Goal: Transaction & Acquisition: Purchase product/service

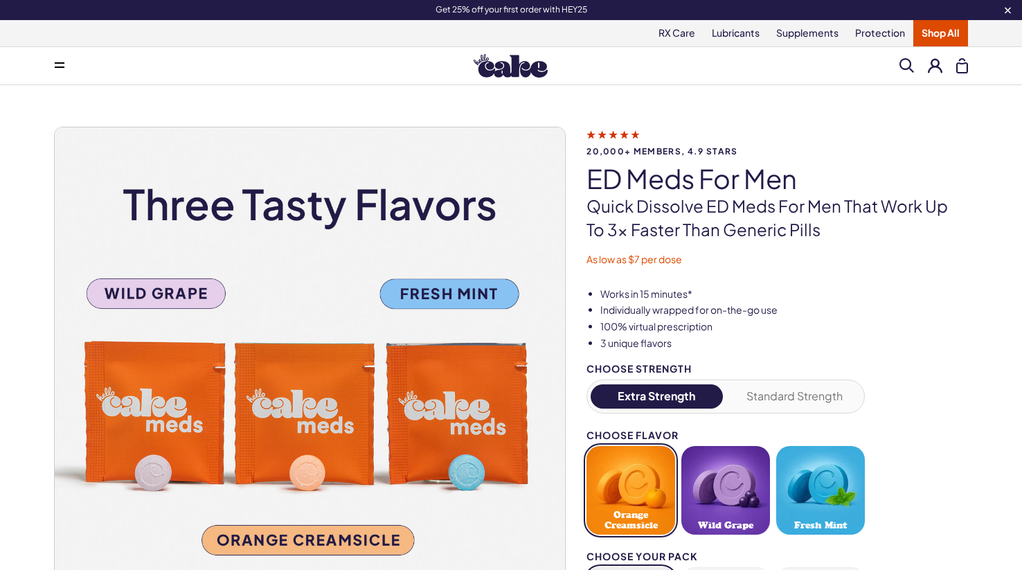
click at [948, 33] on link "Shop All" at bounding box center [940, 33] width 55 height 26
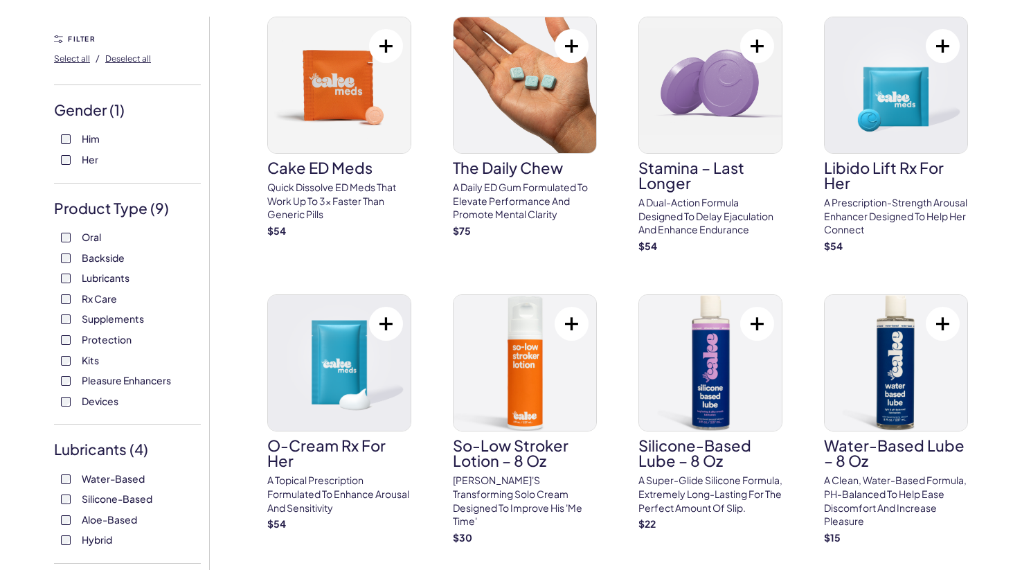
scroll to position [115, 0]
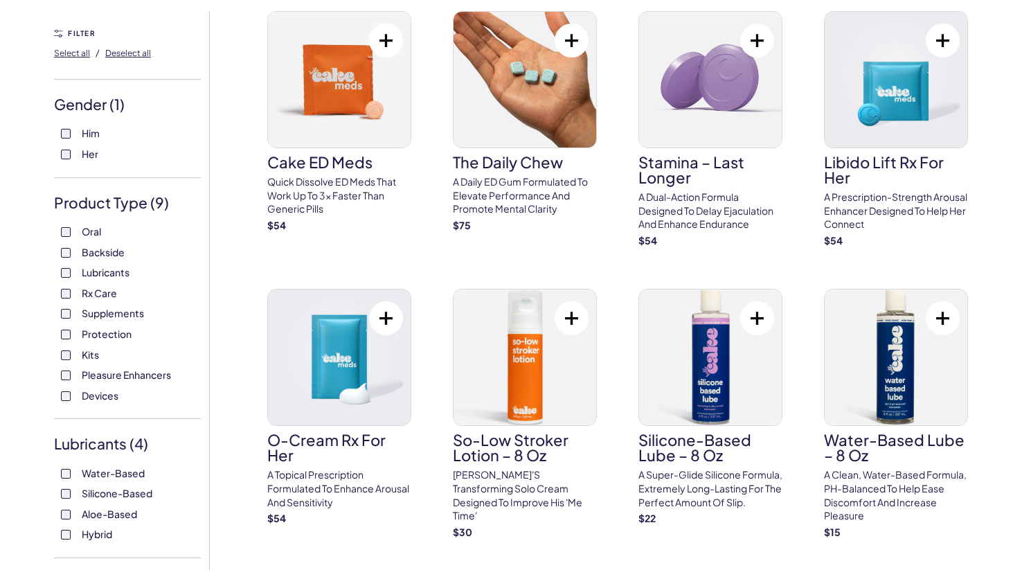
click at [93, 372] on span "Pleasure Enhancers" at bounding box center [126, 375] width 89 height 18
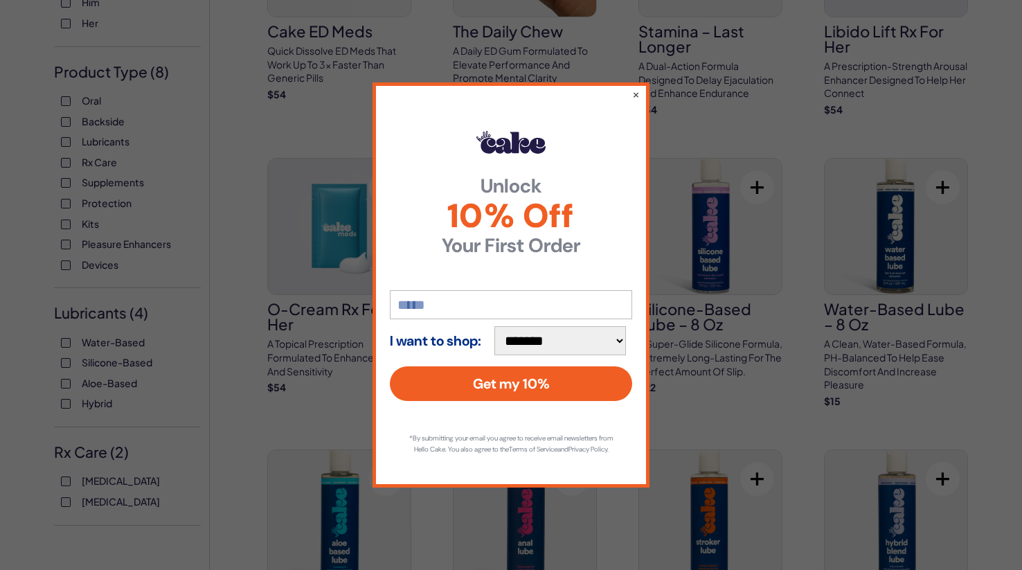
scroll to position [246, 0]
click at [632, 89] on button "×" at bounding box center [635, 94] width 9 height 17
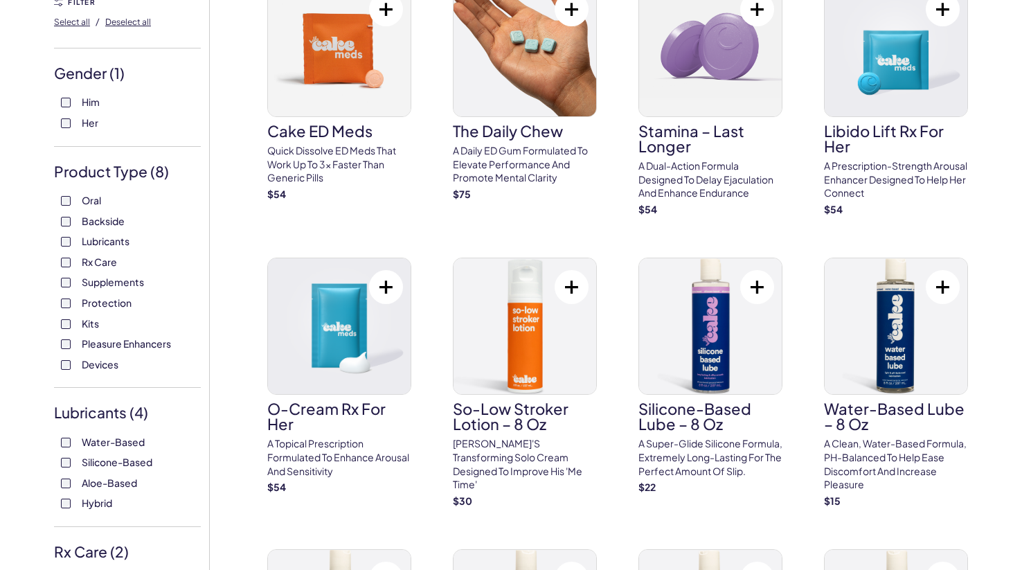
scroll to position [0, 0]
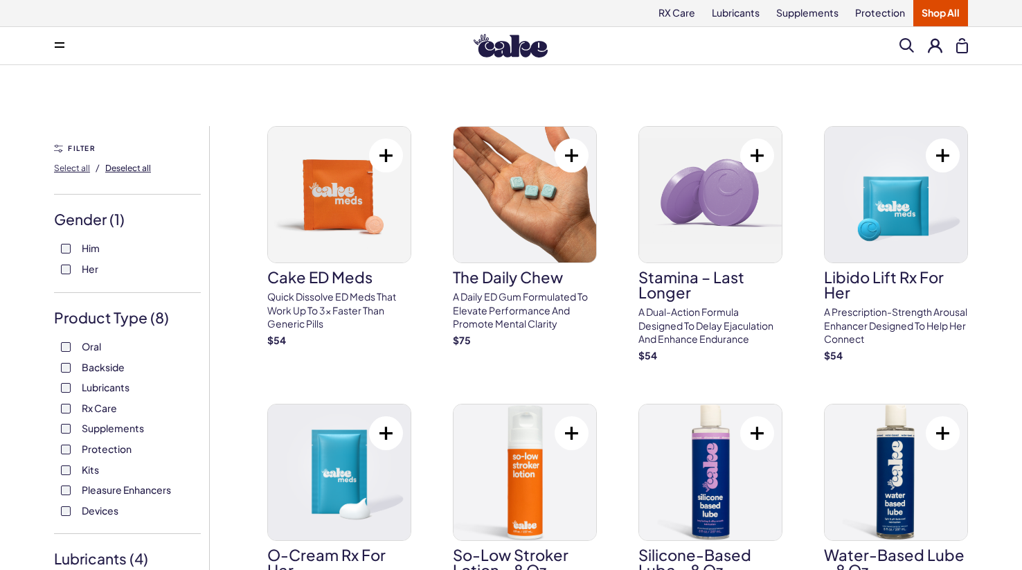
click at [114, 167] on span "Deselect all" at bounding box center [128, 168] width 46 height 10
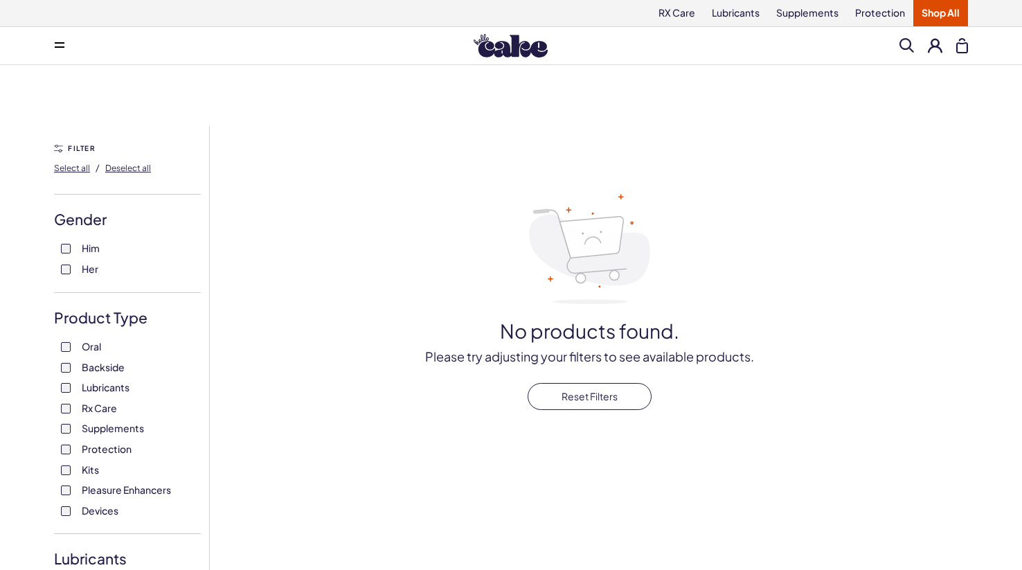
click at [93, 507] on span "Devices" at bounding box center [100, 510] width 37 height 18
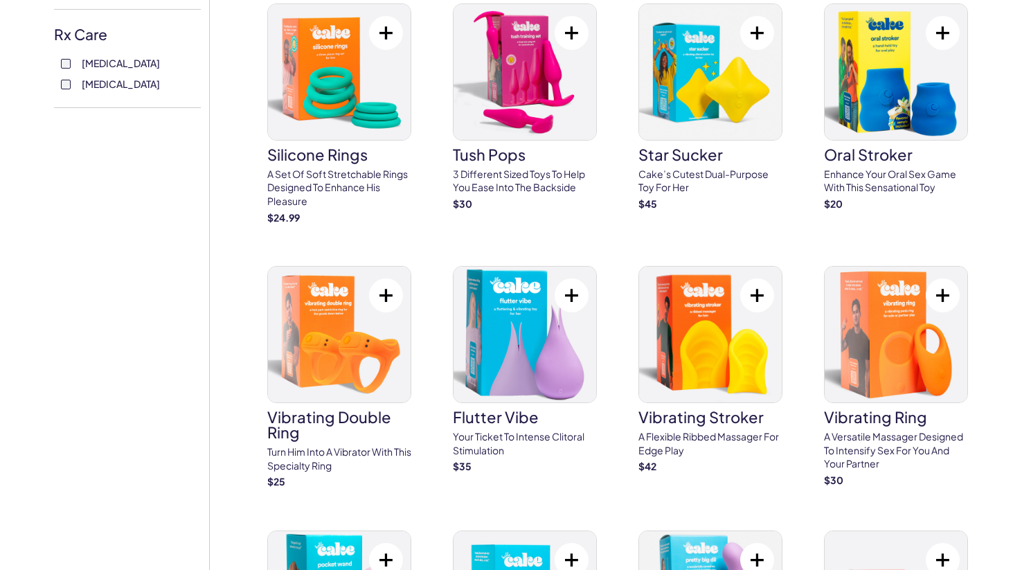
scroll to position [665, 0]
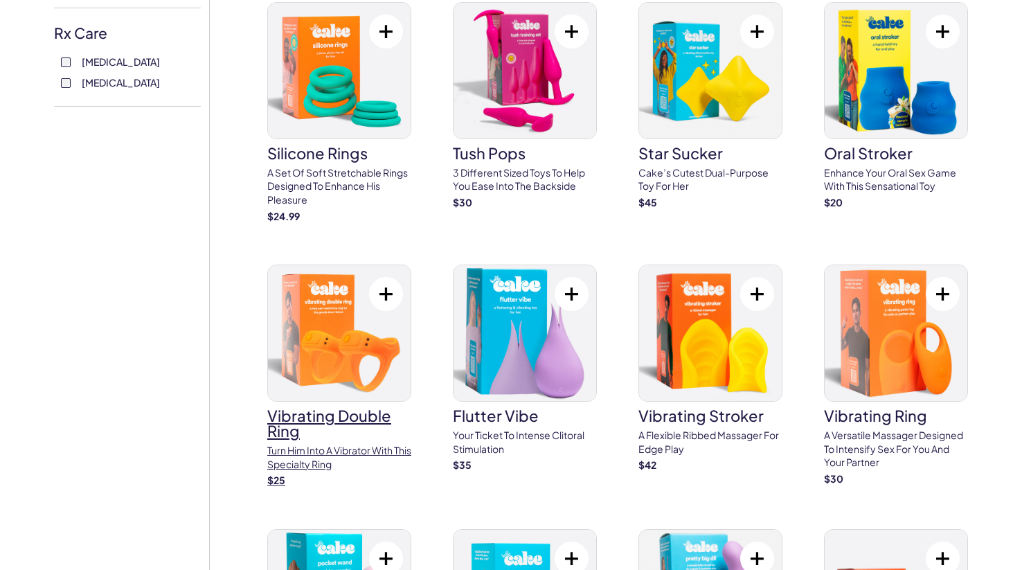
click at [368, 345] on img at bounding box center [339, 333] width 143 height 136
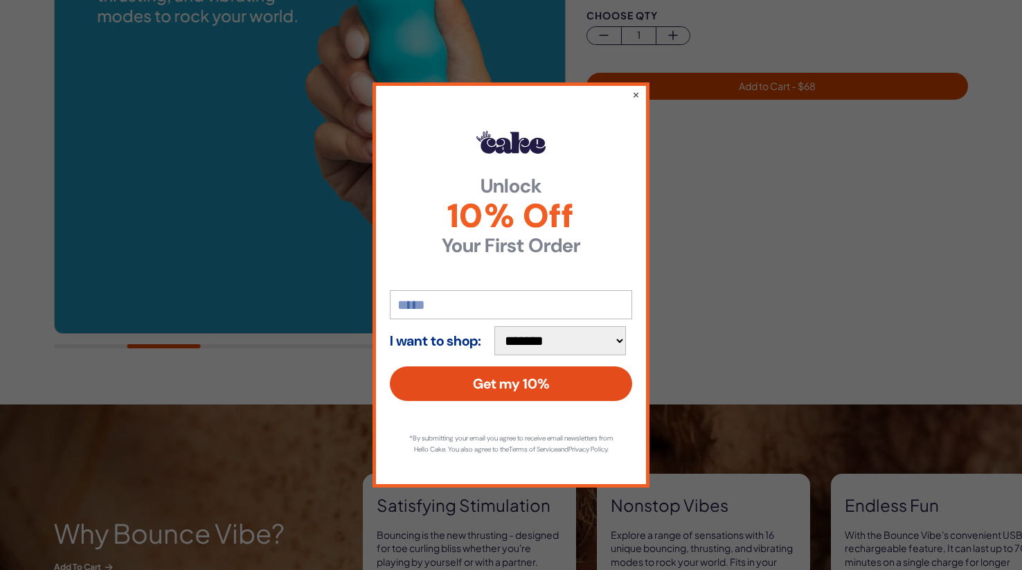
scroll to position [327, 0]
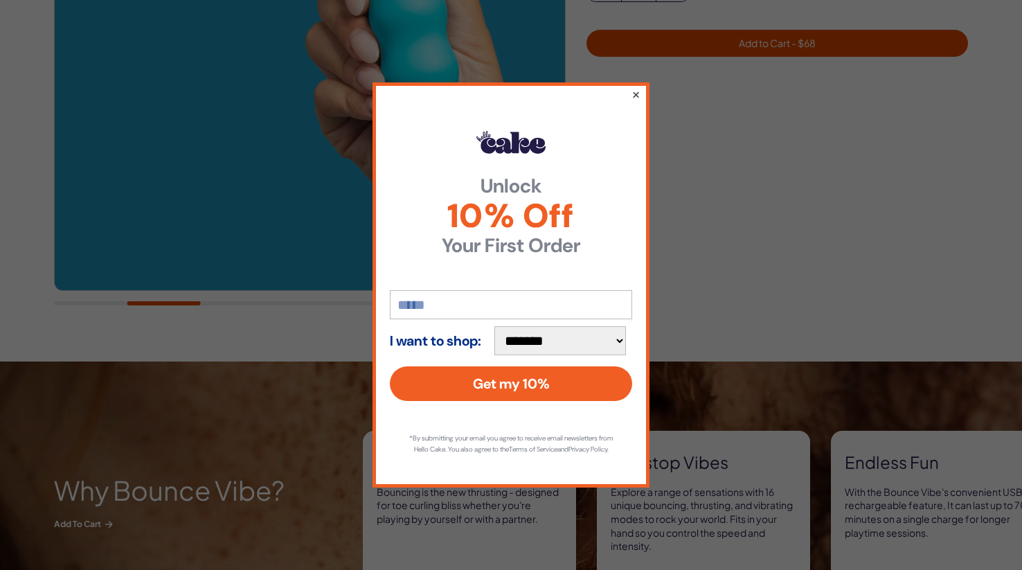
click at [633, 91] on button "×" at bounding box center [635, 94] width 9 height 17
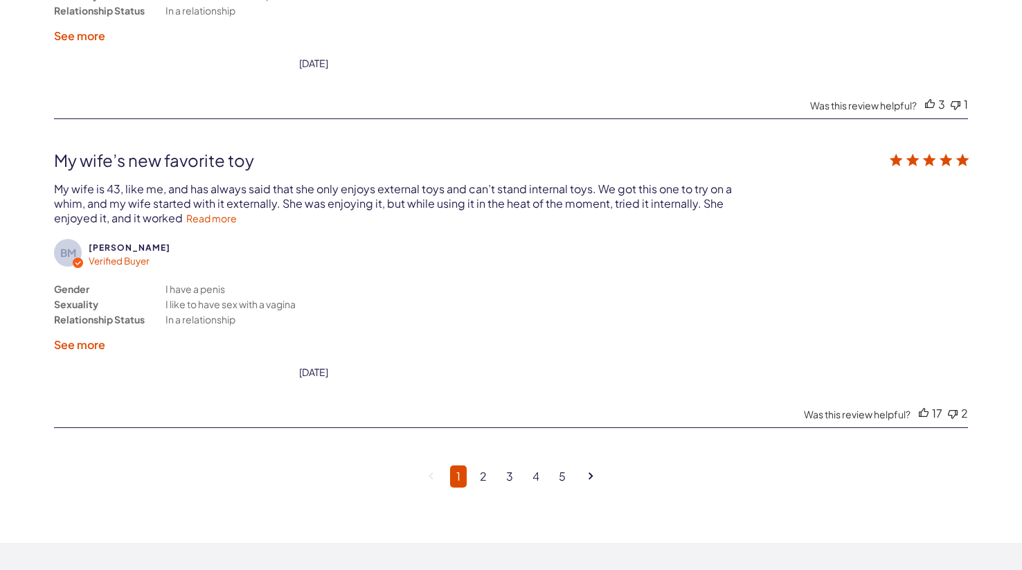
scroll to position [3650, 0]
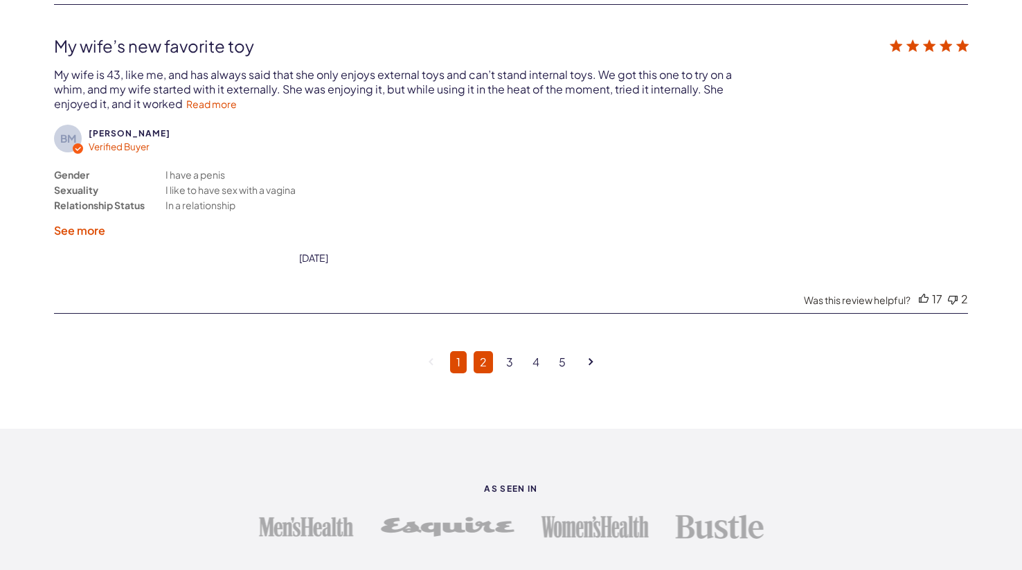
click at [490, 351] on link "2" at bounding box center [483, 362] width 19 height 22
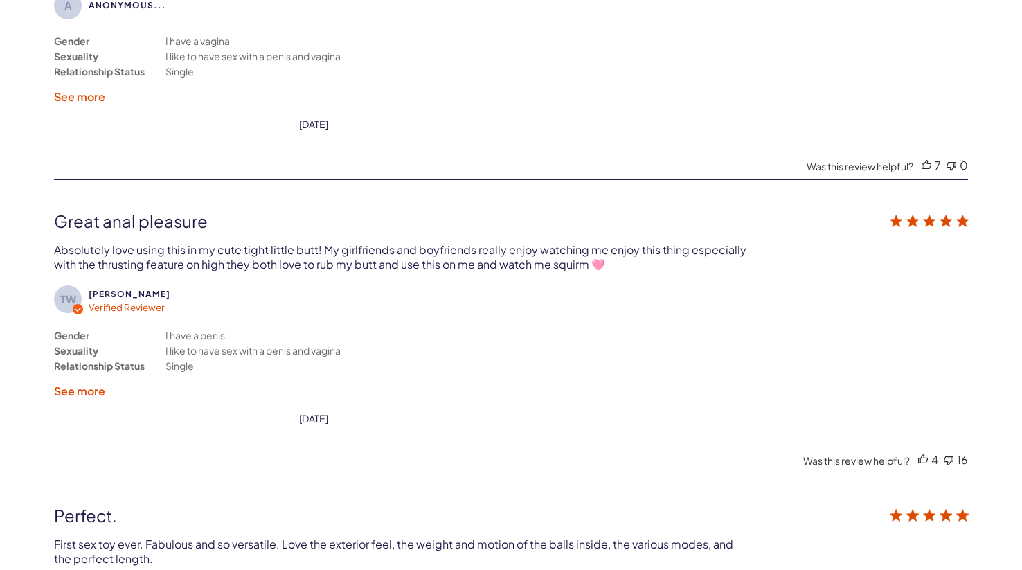
scroll to position [3316, 0]
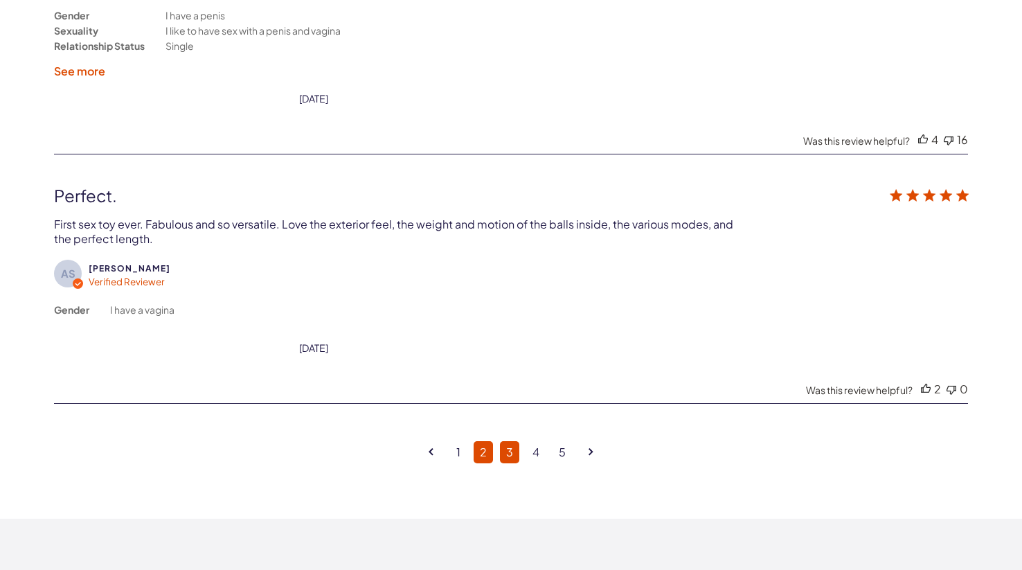
click at [514, 441] on link "3" at bounding box center [509, 452] width 19 height 22
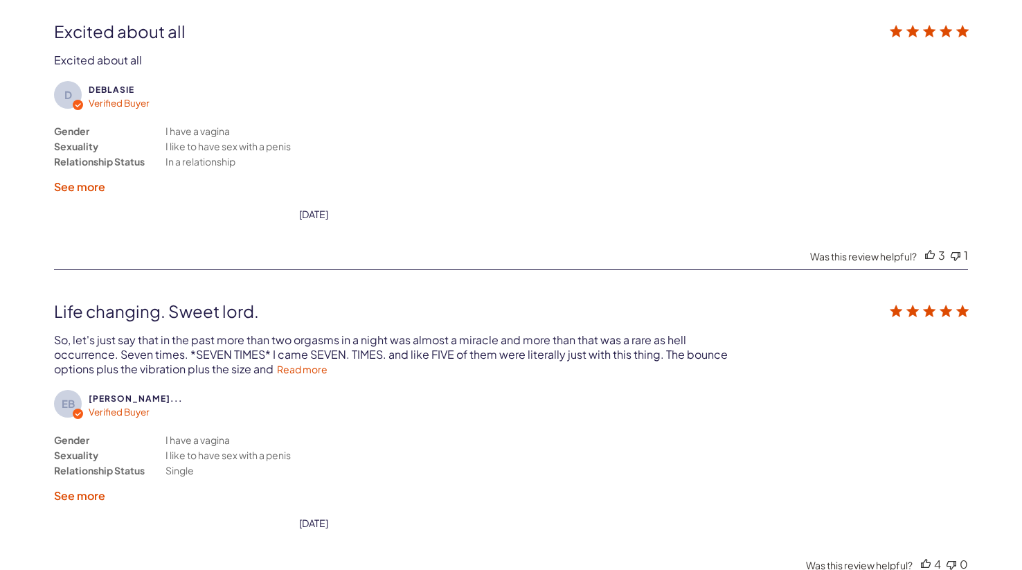
scroll to position [2523, 0]
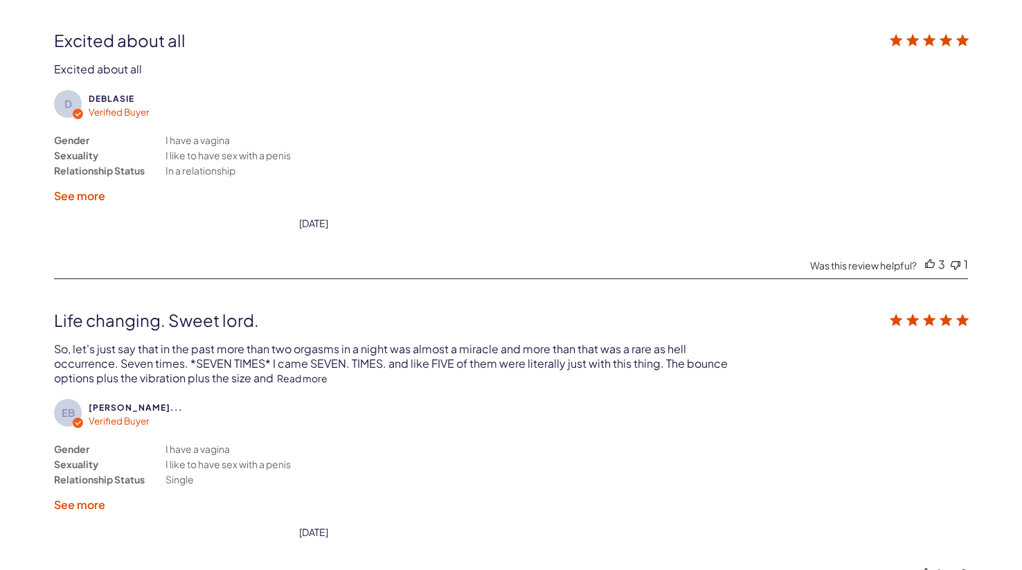
click at [309, 377] on link "Read more" at bounding box center [302, 378] width 51 height 12
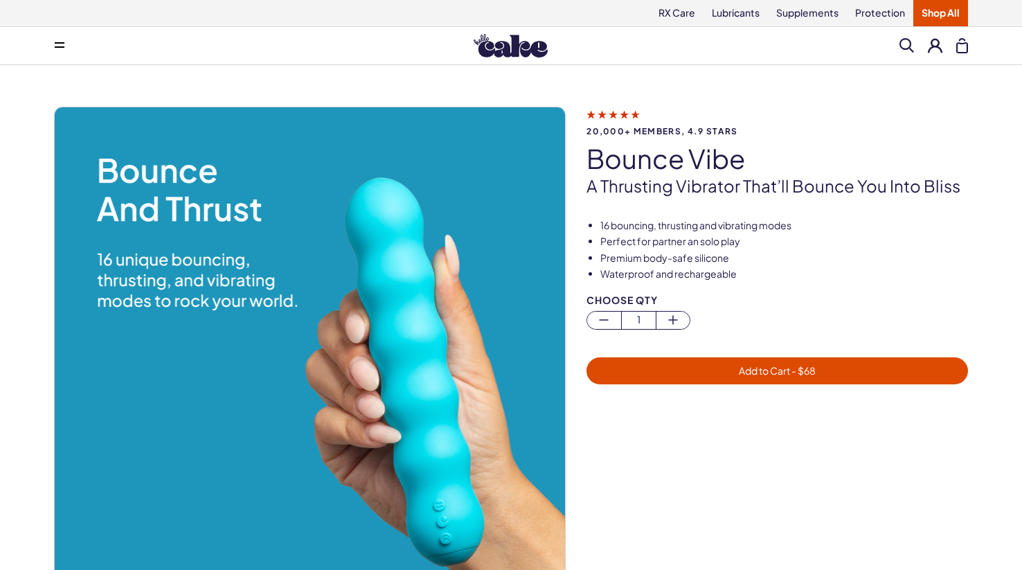
scroll to position [1, 0]
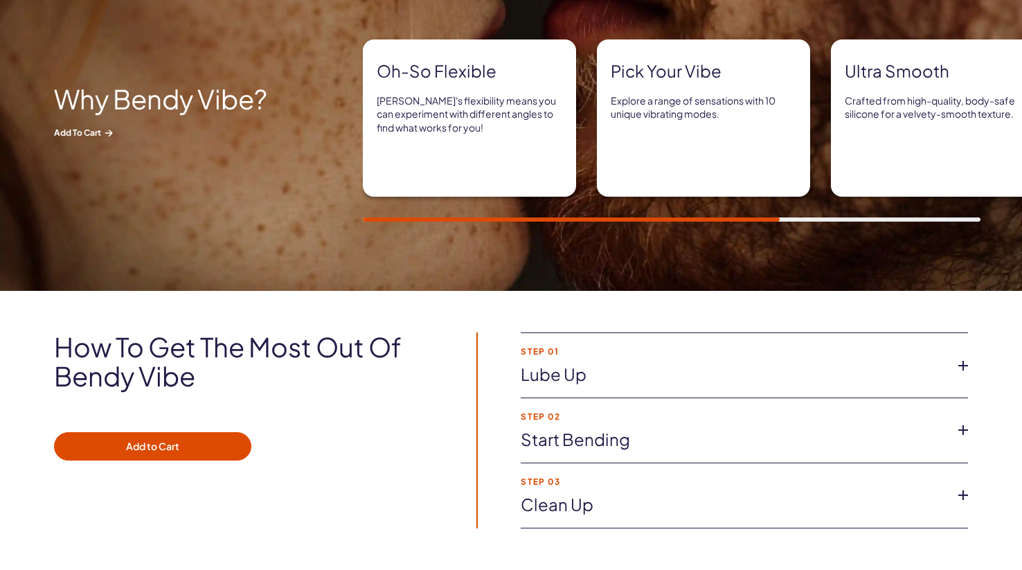
scroll to position [724, 0]
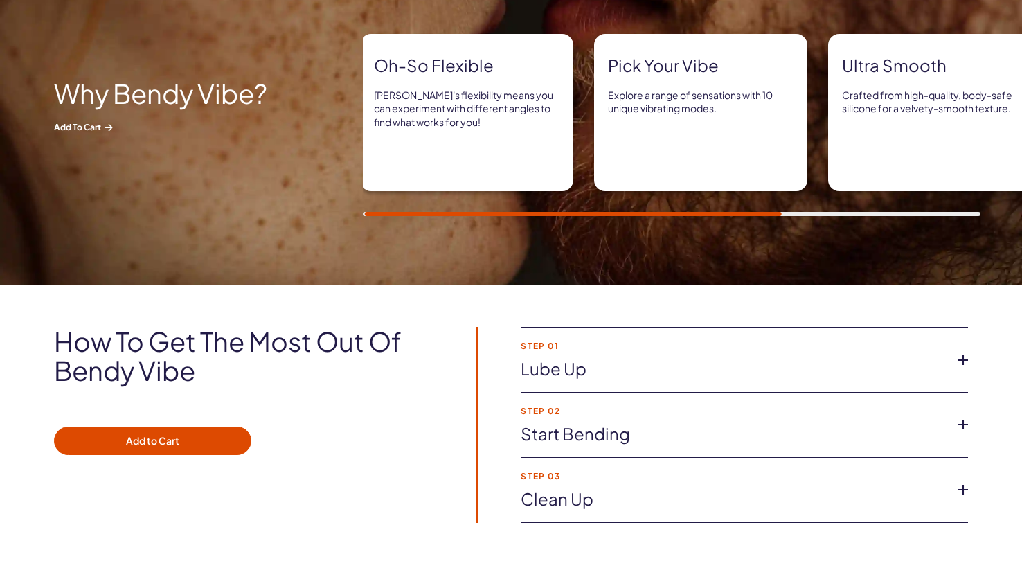
click at [582, 501] on link "Clean up" at bounding box center [733, 499] width 425 height 24
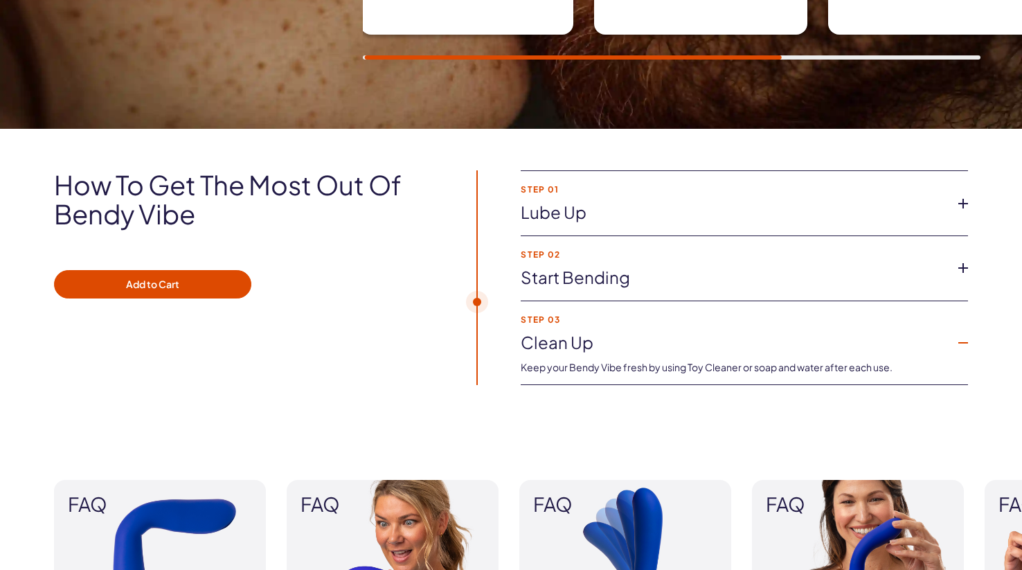
scroll to position [890, 0]
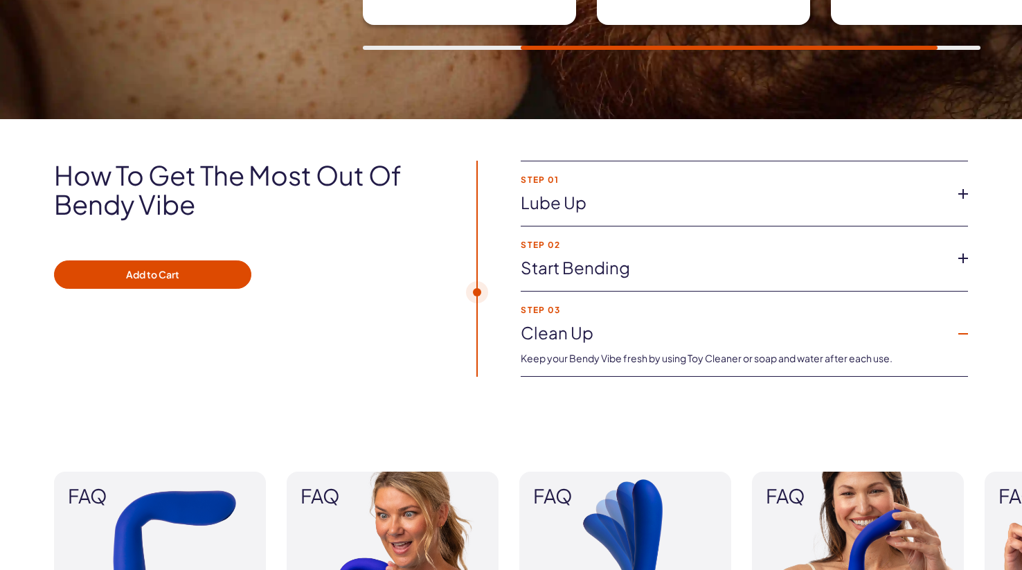
click at [578, 318] on li "Step 03 Clean up Keep your Bendy Vibe fresh by using Toy Cleaner or soap and wa…" at bounding box center [744, 333] width 447 height 85
click at [565, 334] on link "Clean up" at bounding box center [733, 333] width 425 height 24
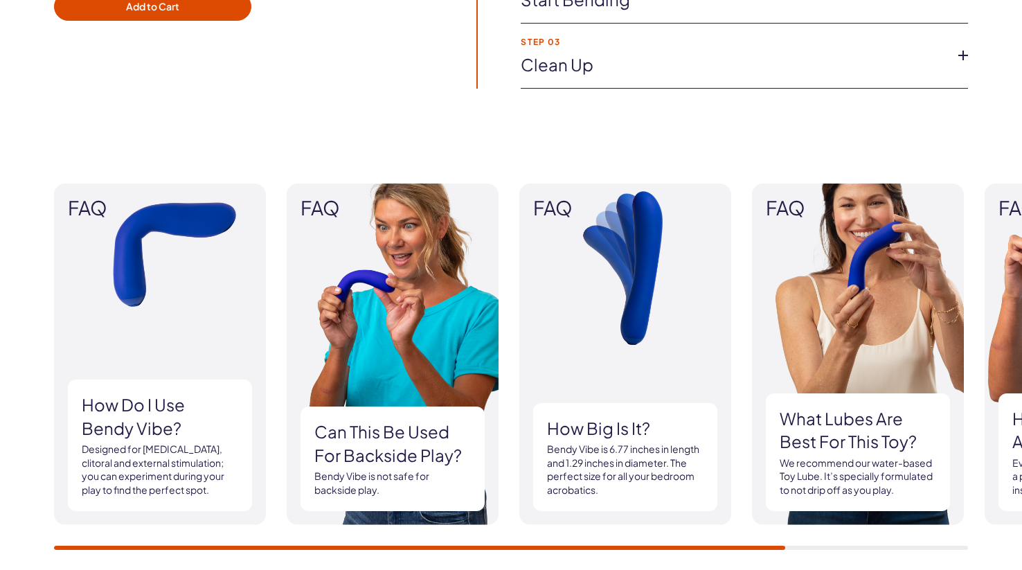
scroll to position [1169, 0]
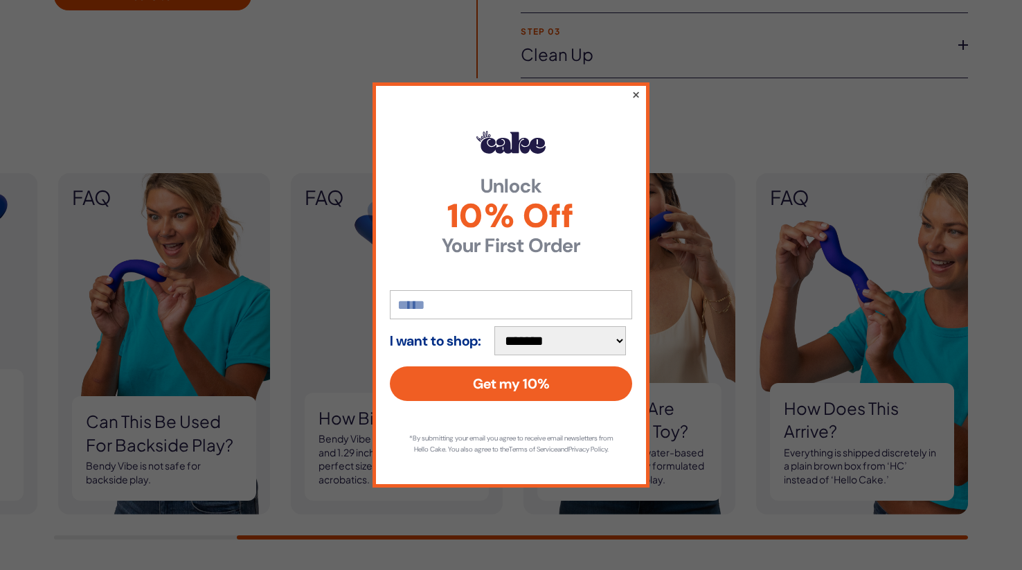
click at [635, 92] on button "×" at bounding box center [635, 94] width 9 height 17
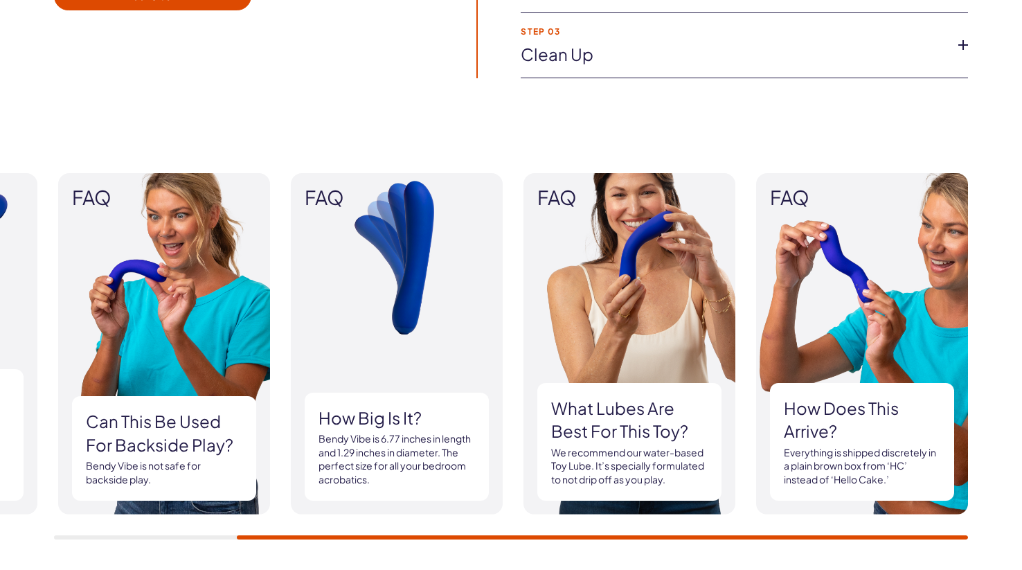
click at [424, 457] on p "Bendy Vibe is 6.77 inches in length and 1.29 inches in diameter. The perfect si…" at bounding box center [396, 459] width 156 height 54
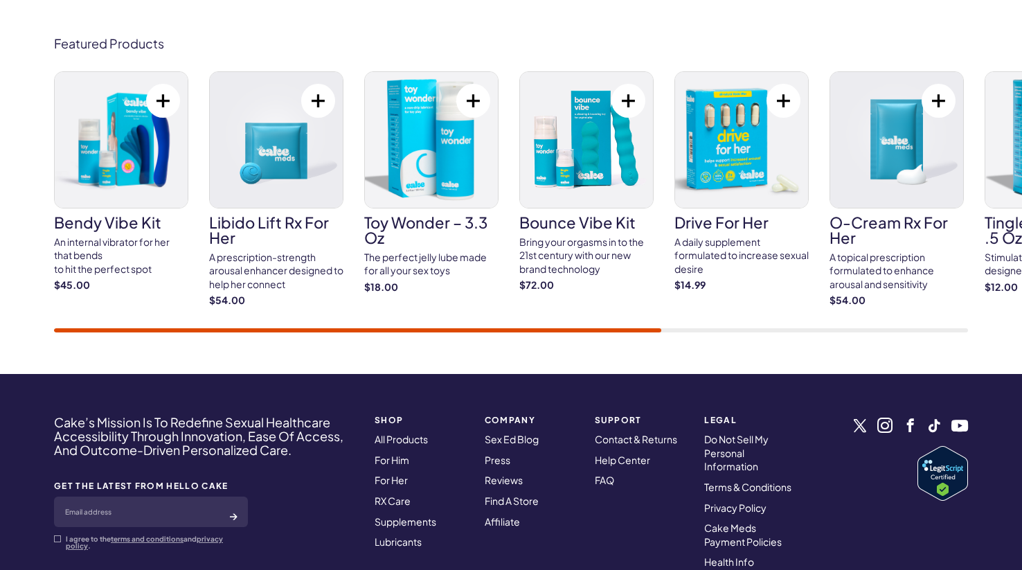
scroll to position [0, 0]
click at [136, 176] on img at bounding box center [121, 140] width 133 height 136
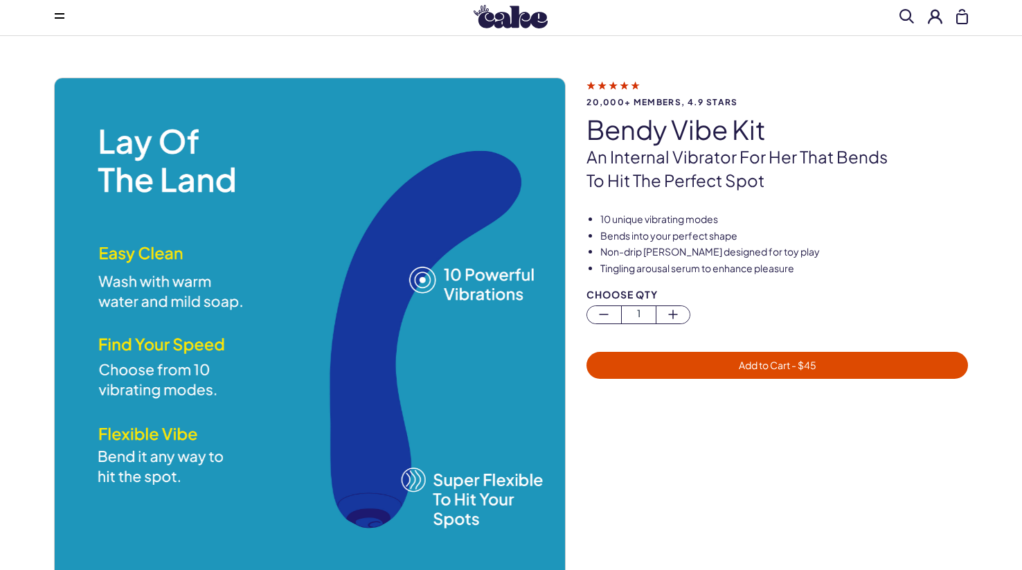
scroll to position [30, 0]
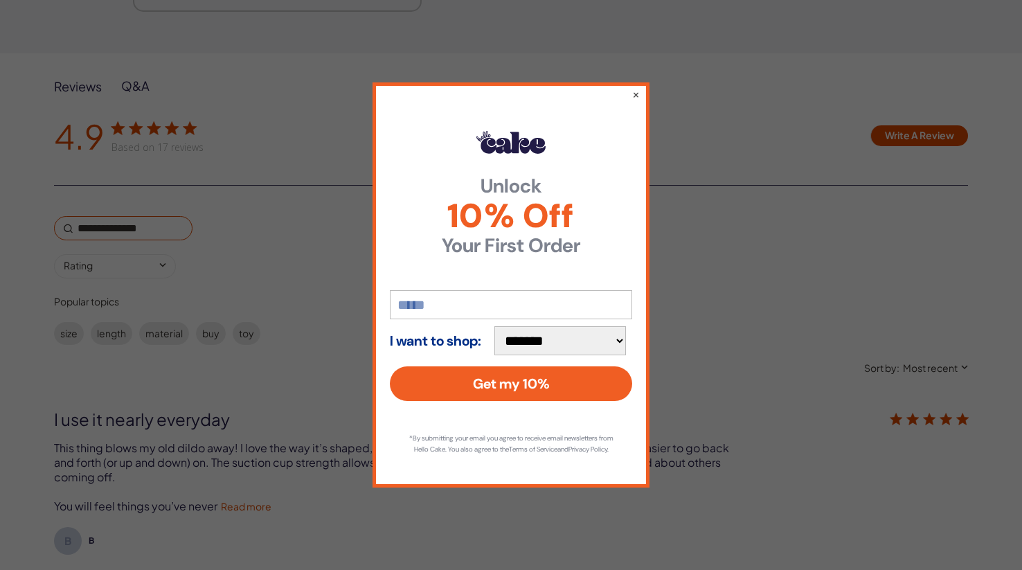
scroll to position [2171, 0]
click at [631, 86] on button "×" at bounding box center [635, 94] width 9 height 17
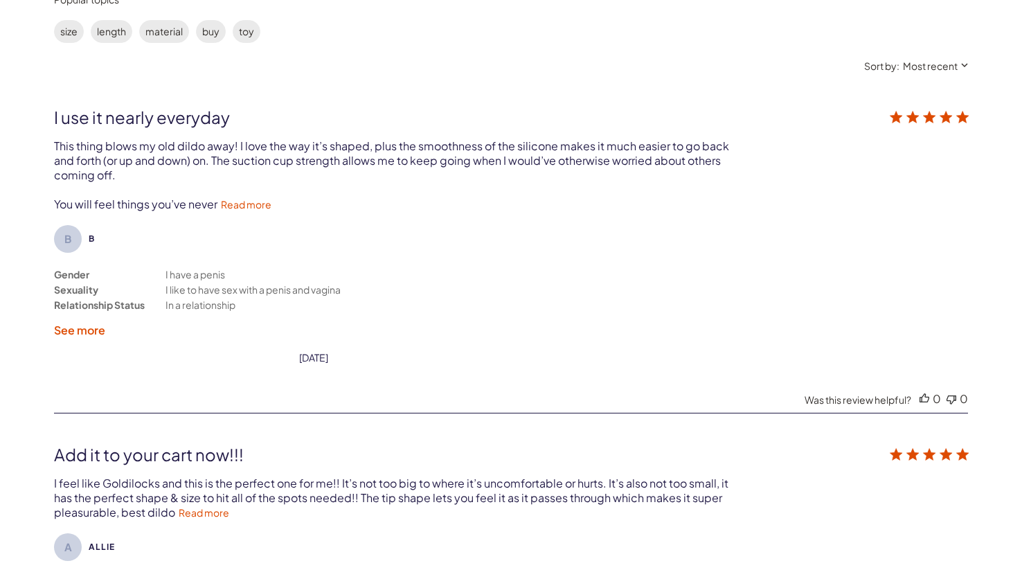
scroll to position [2478, 0]
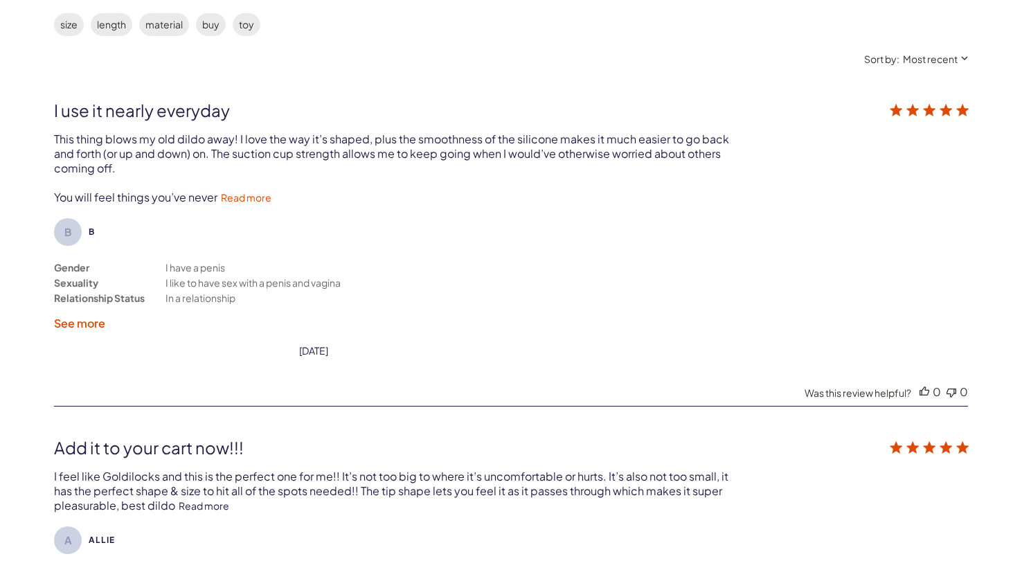
click at [192, 499] on link "Read more" at bounding box center [204, 505] width 51 height 12
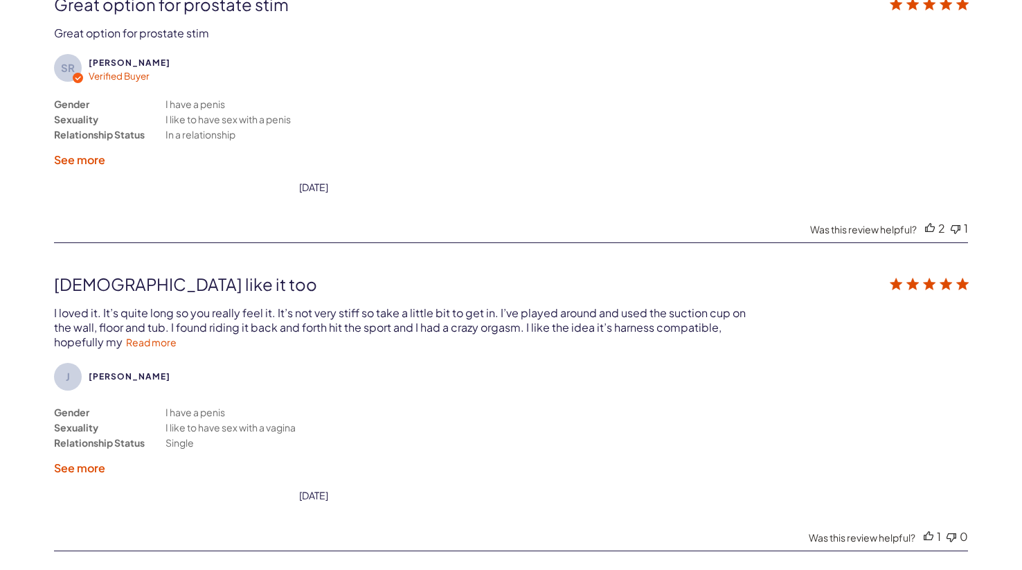
scroll to position [3245, 0]
click at [165, 334] on link "Read more" at bounding box center [151, 340] width 51 height 12
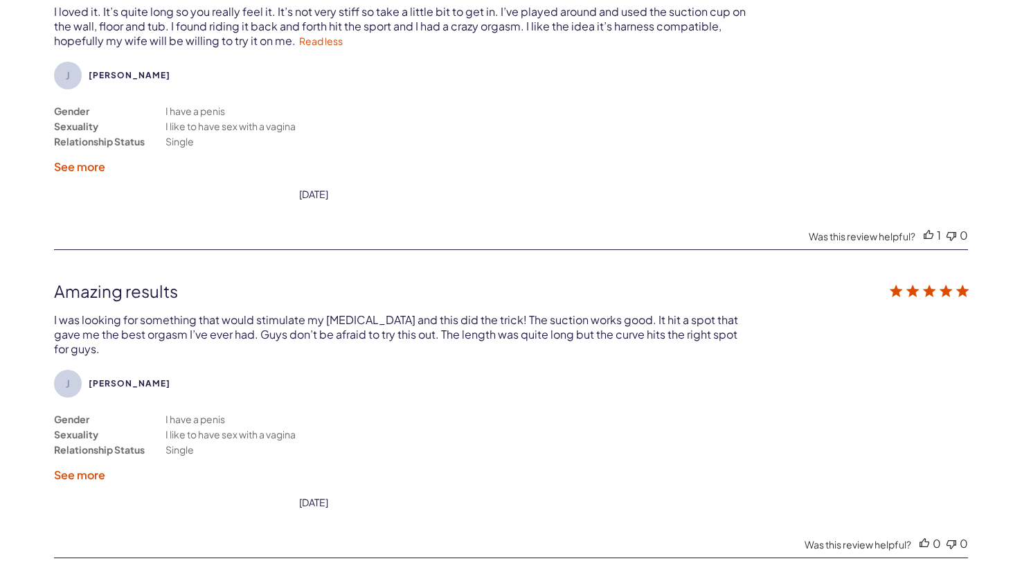
scroll to position [3551, 0]
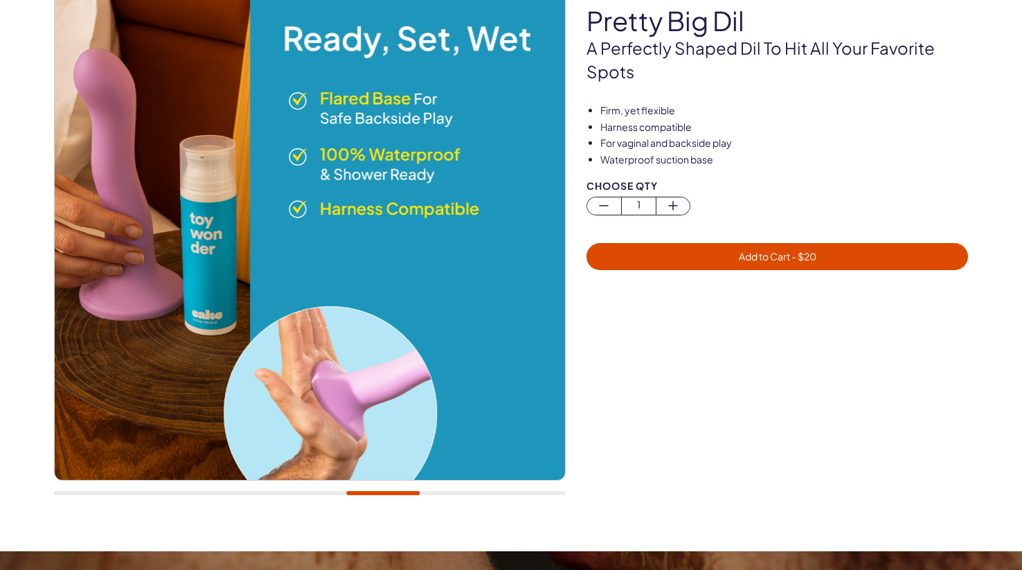
scroll to position [0, 0]
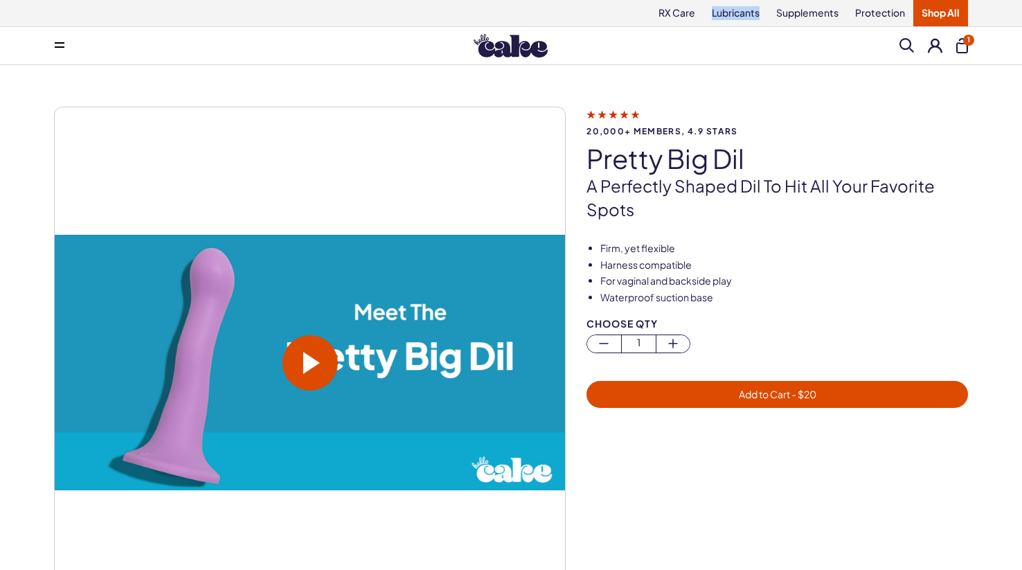
click at [835, 399] on span "Add to Cart - $ 20" at bounding box center [777, 394] width 365 height 16
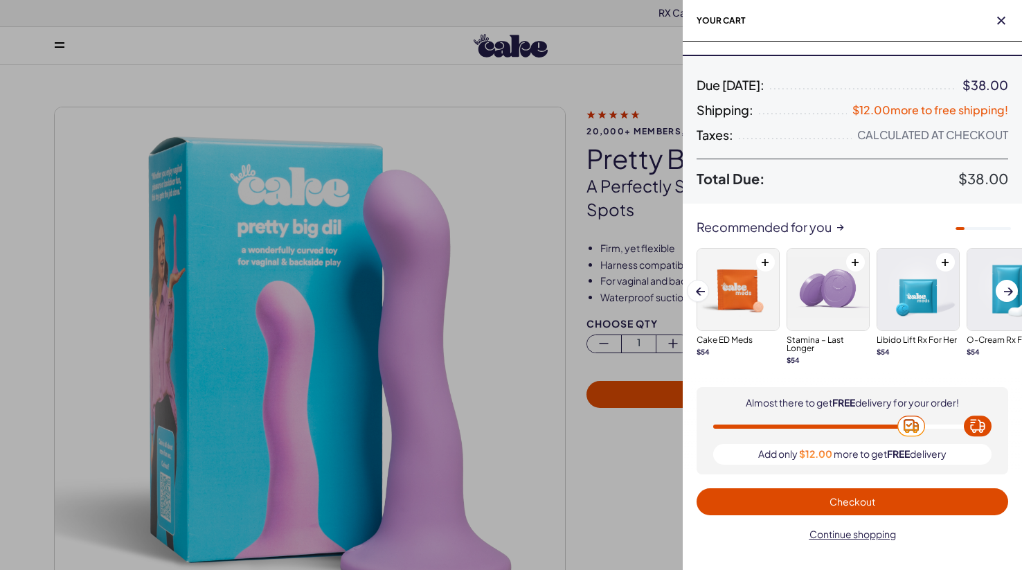
scroll to position [213, 0]
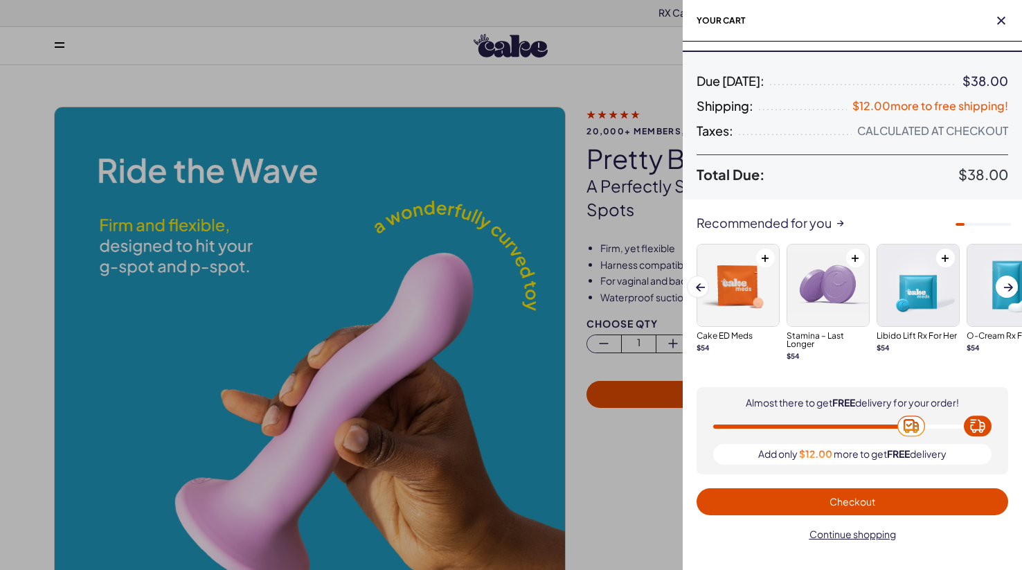
click at [988, 225] on div "Recommended for you" at bounding box center [852, 223] width 339 height 14
click at [1007, 276] on button "Next slide" at bounding box center [1006, 287] width 22 height 22
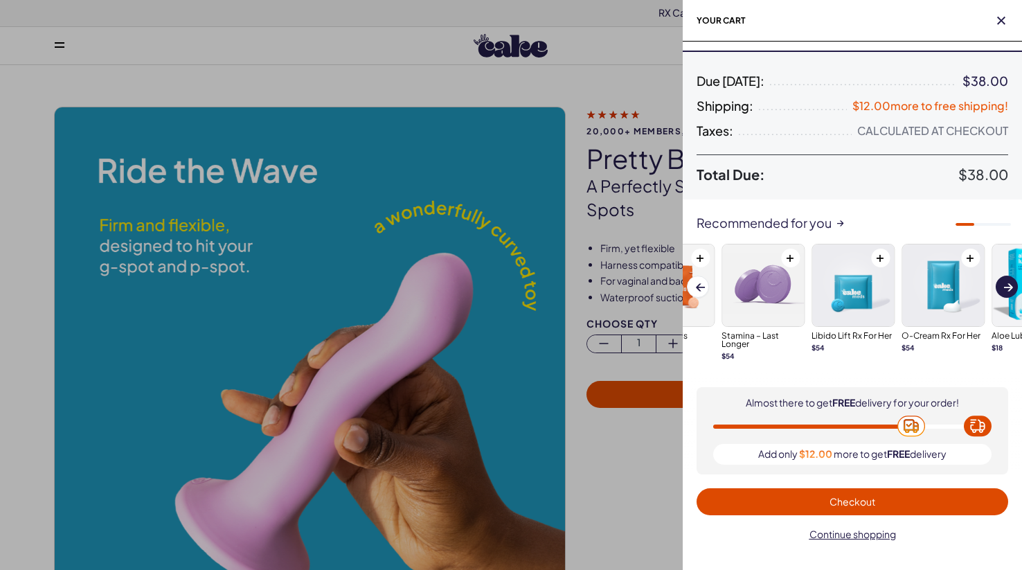
click at [1007, 276] on button "Next slide" at bounding box center [1006, 287] width 22 height 22
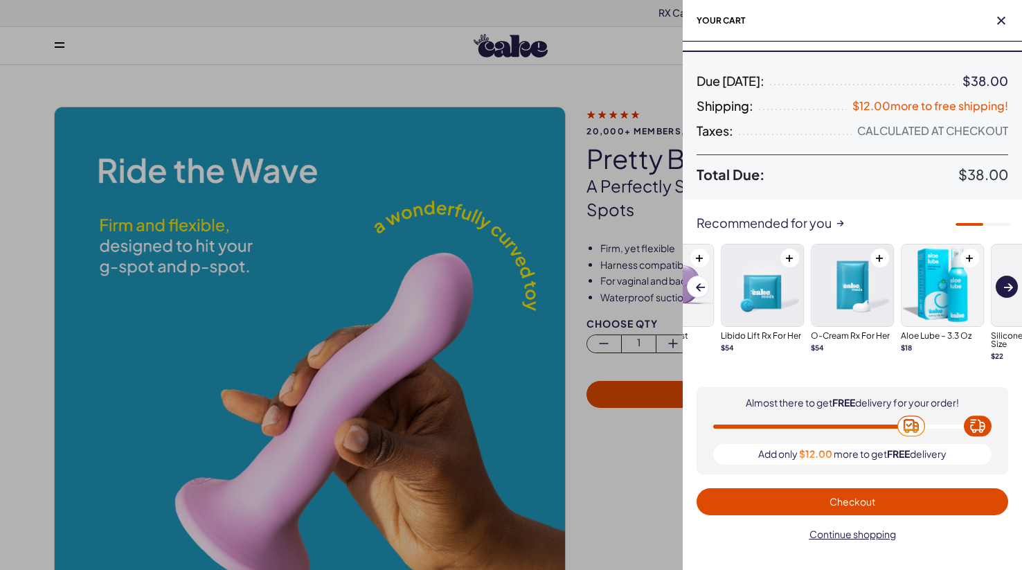
click at [1007, 277] on button "Next slide" at bounding box center [1006, 287] width 22 height 22
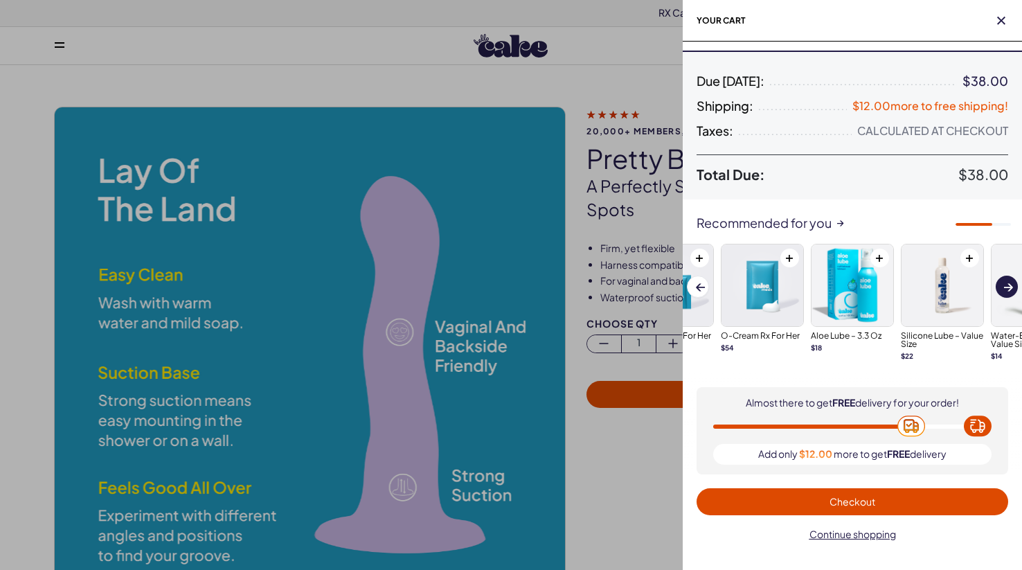
click at [1007, 282] on span "Next slide" at bounding box center [1008, 286] width 9 height 12
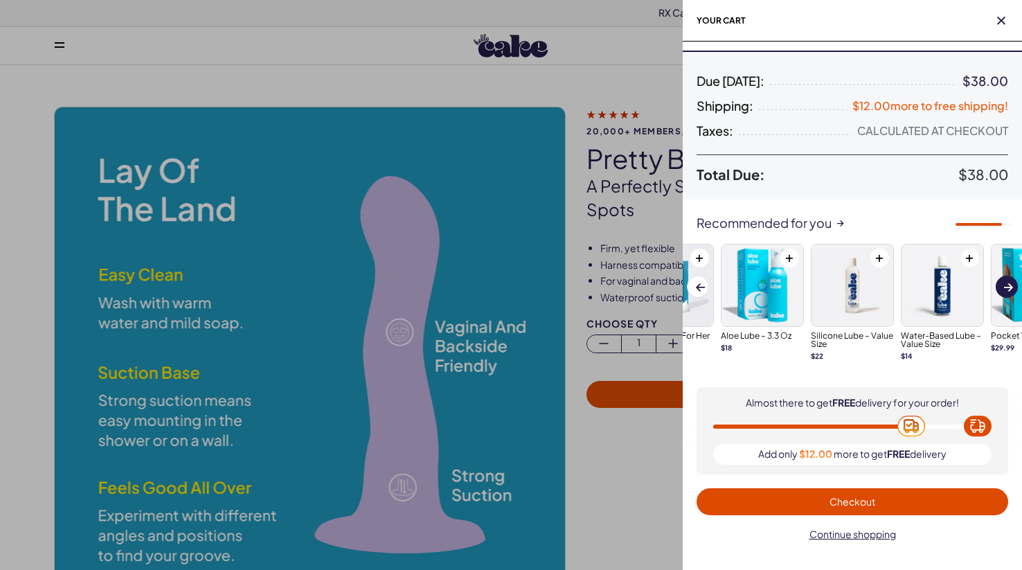
click at [1006, 285] on span at bounding box center [1008, 288] width 9 height 8
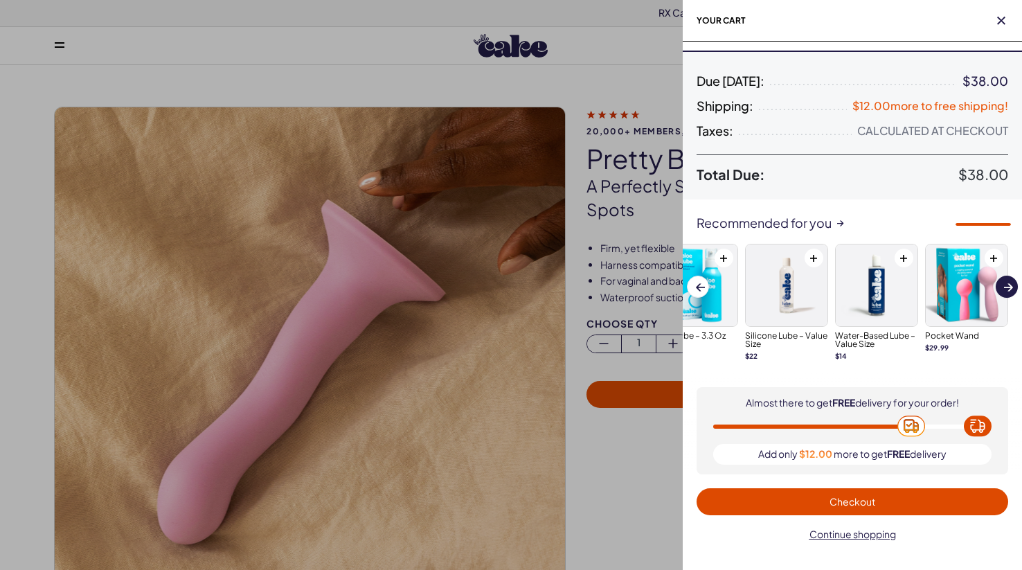
click at [1007, 287] on span at bounding box center [1008, 288] width 9 height 8
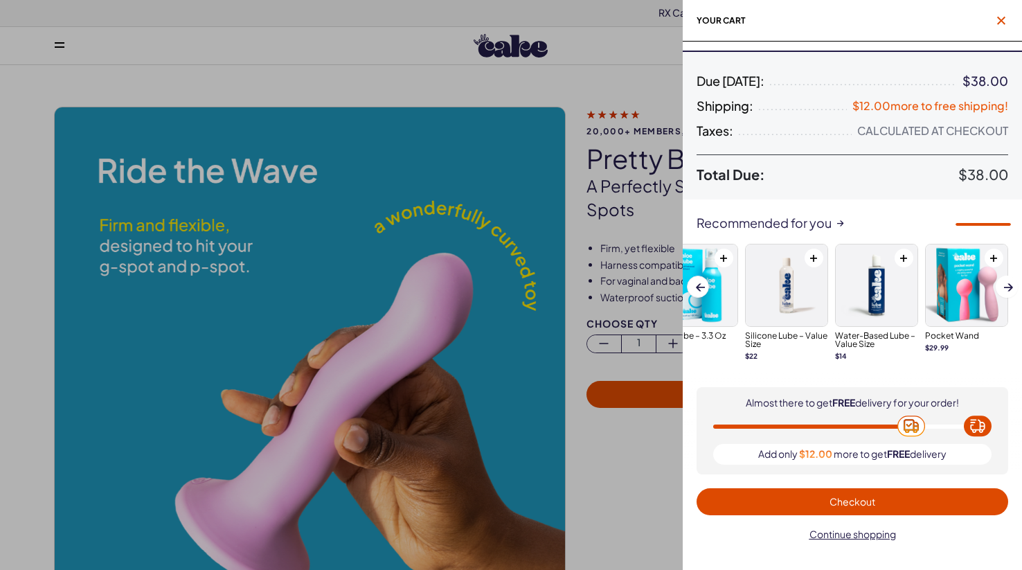
click at [1003, 17] on icon "button" at bounding box center [1001, 21] width 8 height 8
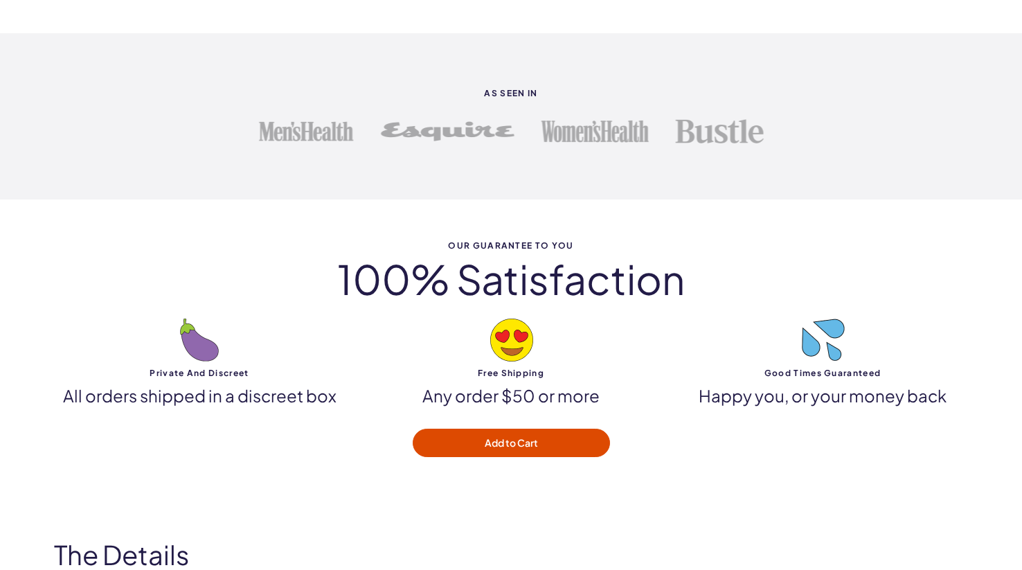
scroll to position [4355, 0]
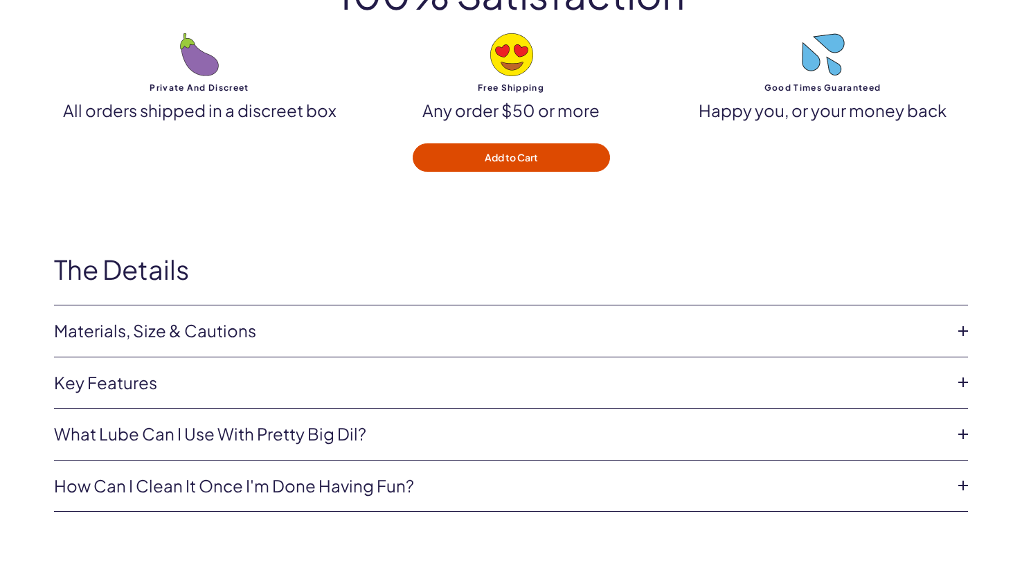
click at [486, 334] on li "Materials, Size & Cautions Size: 1.5 insertable inches wide, 6.6 insertable inc…" at bounding box center [511, 331] width 914 height 52
click at [478, 319] on link "Materials, Size & Cautions" at bounding box center [500, 331] width 892 height 24
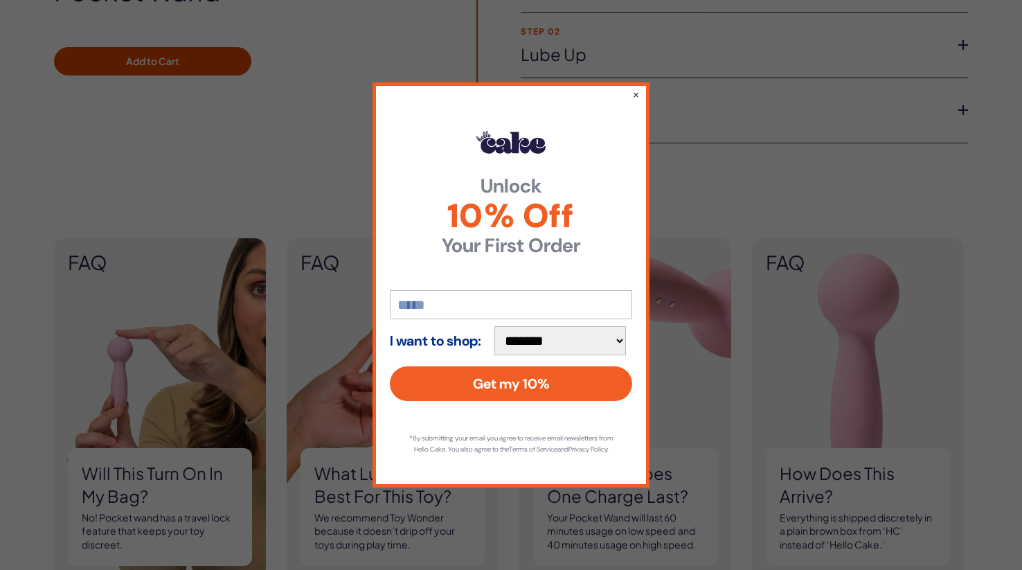
scroll to position [1107, 0]
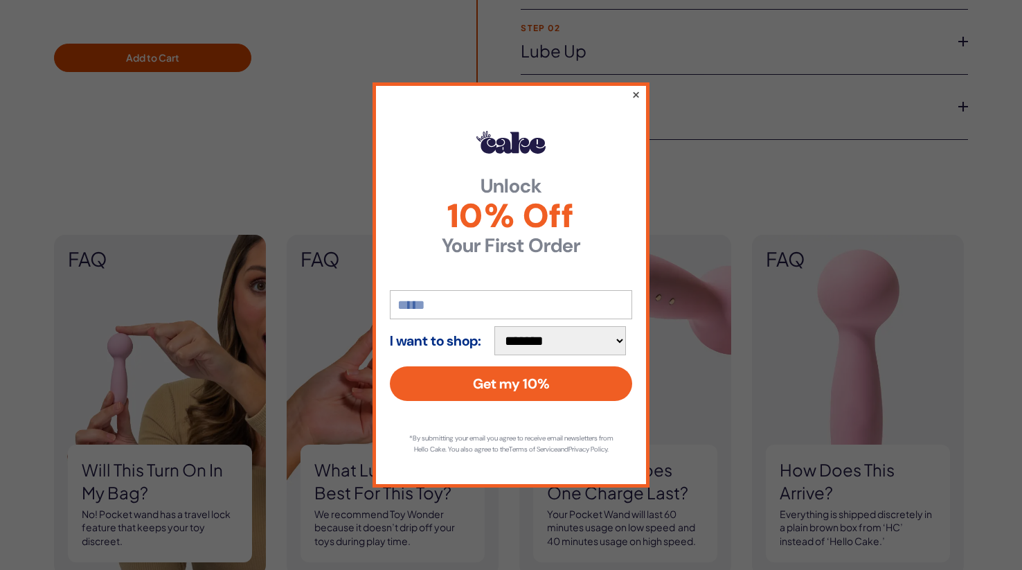
click at [636, 88] on button "×" at bounding box center [635, 94] width 9 height 17
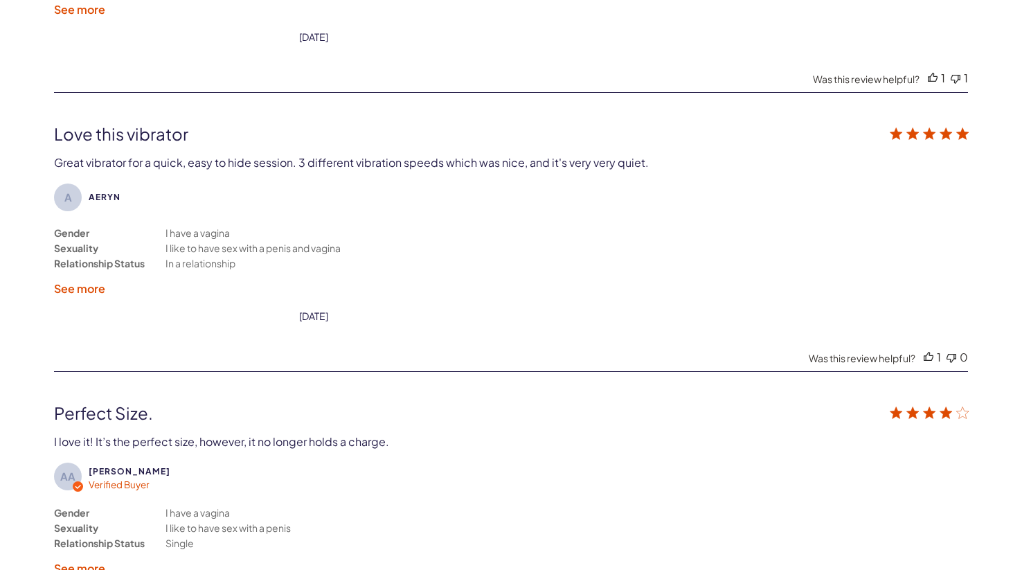
scroll to position [3277, 0]
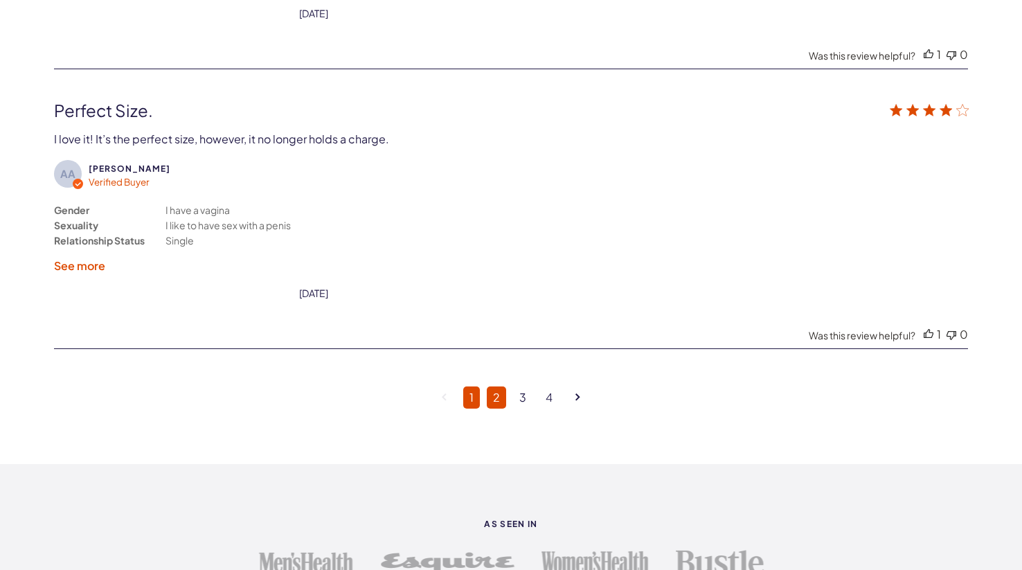
click at [498, 386] on link "2" at bounding box center [496, 397] width 19 height 22
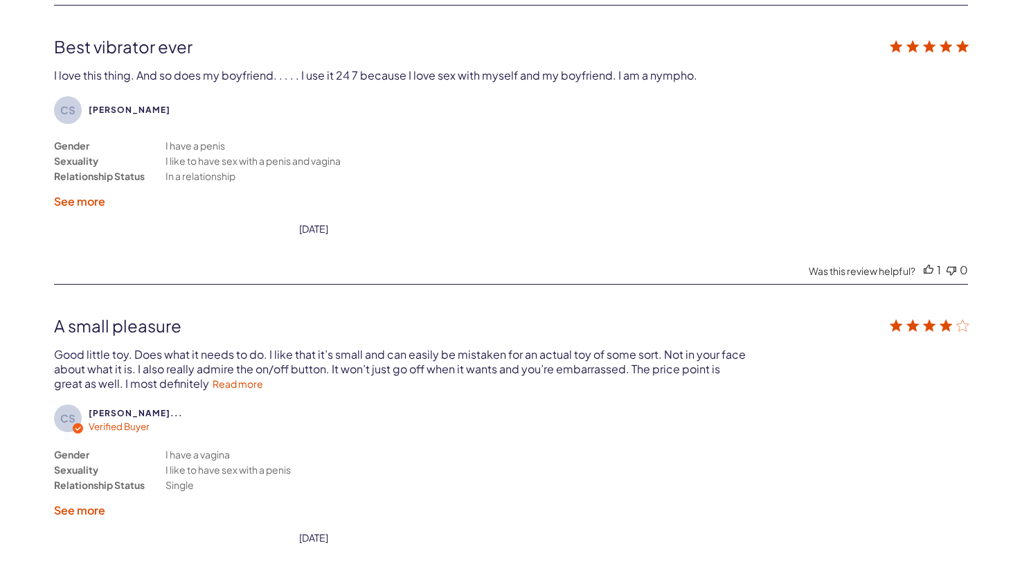
scroll to position [2877, 0]
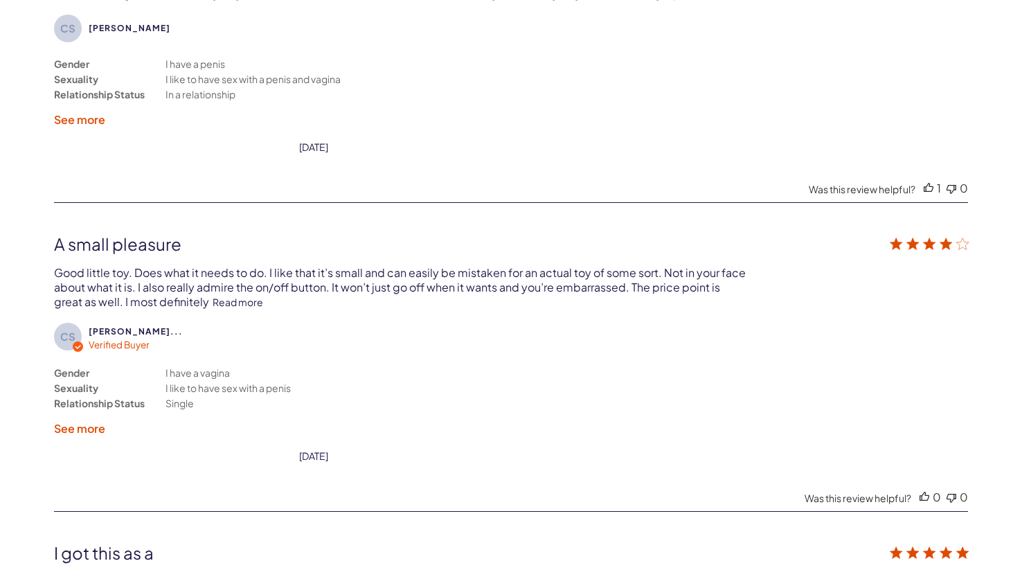
click at [259, 296] on link "Read more" at bounding box center [238, 302] width 51 height 12
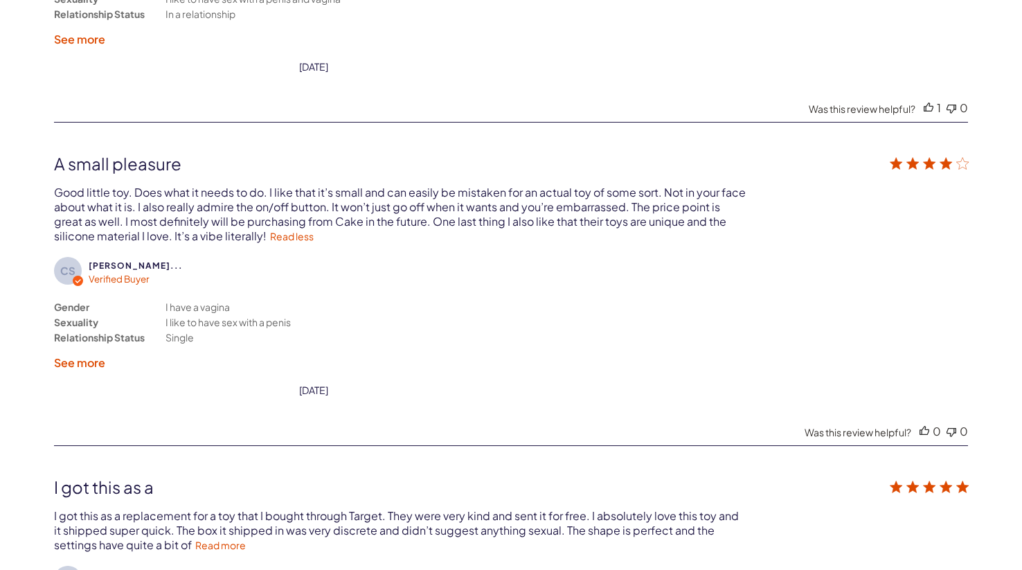
scroll to position [2963, 0]
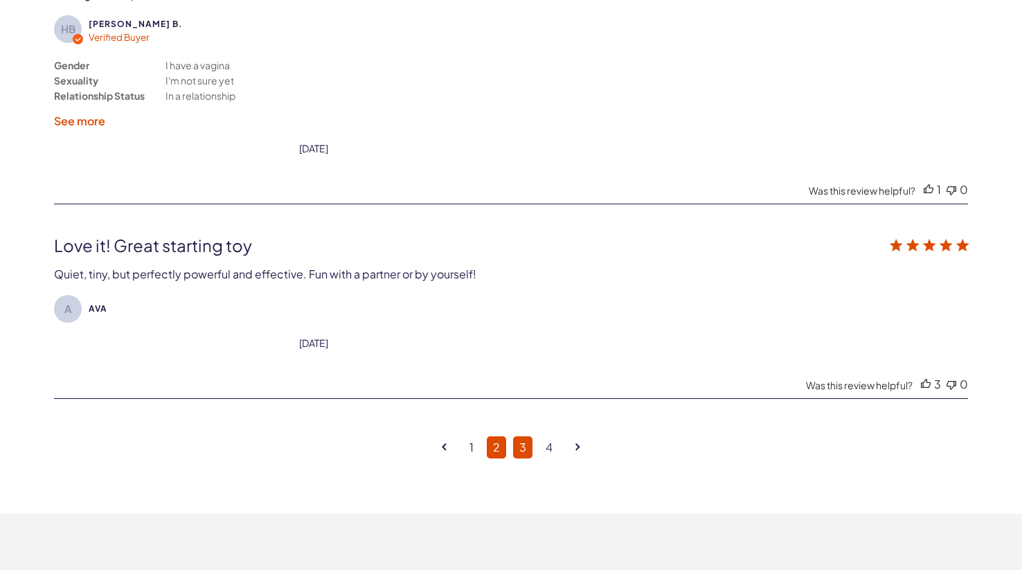
click at [529, 436] on link "3" at bounding box center [522, 447] width 19 height 22
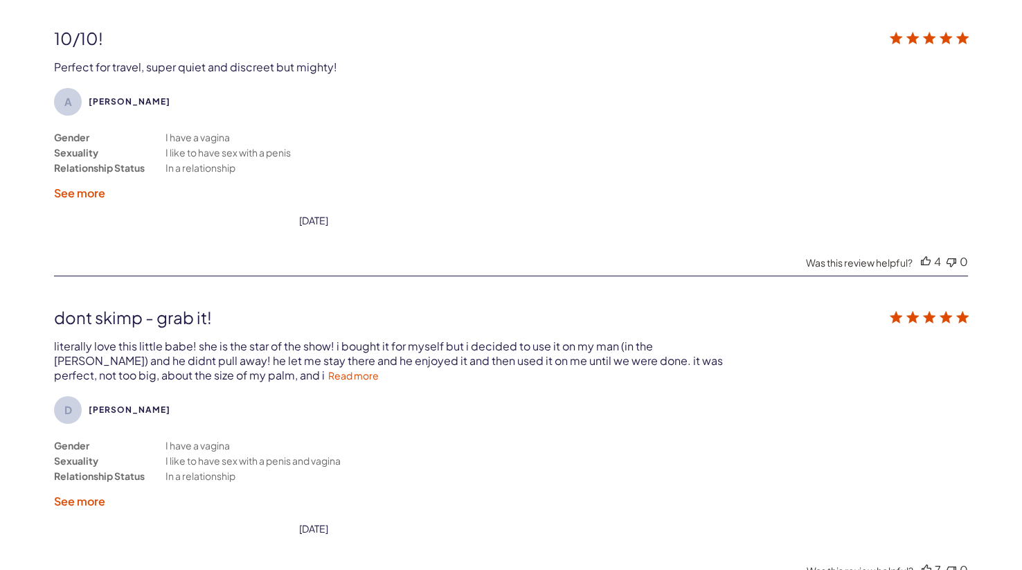
scroll to position [2523, 0]
click at [328, 372] on link "Read more" at bounding box center [353, 377] width 51 height 12
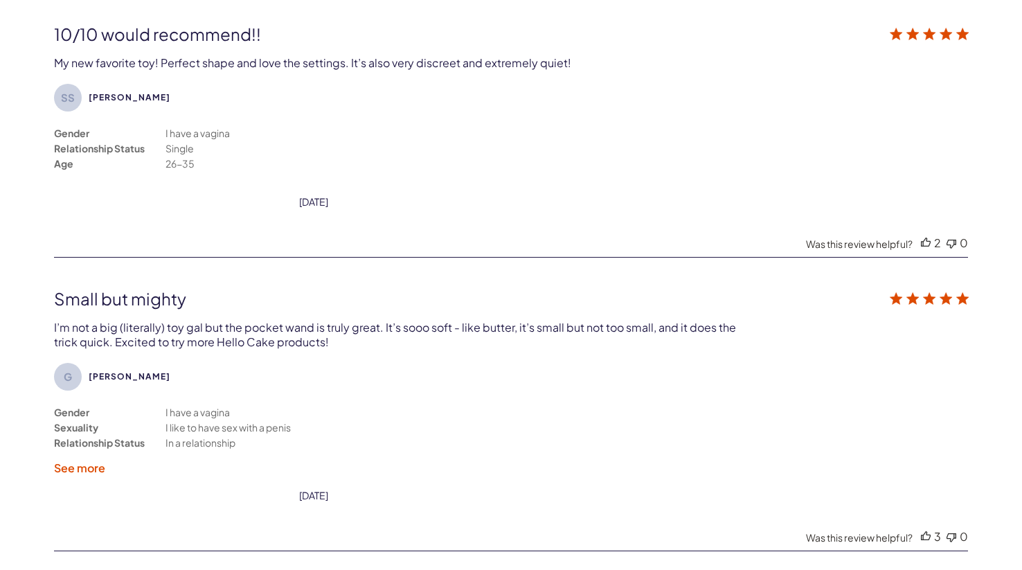
scroll to position [3729, 0]
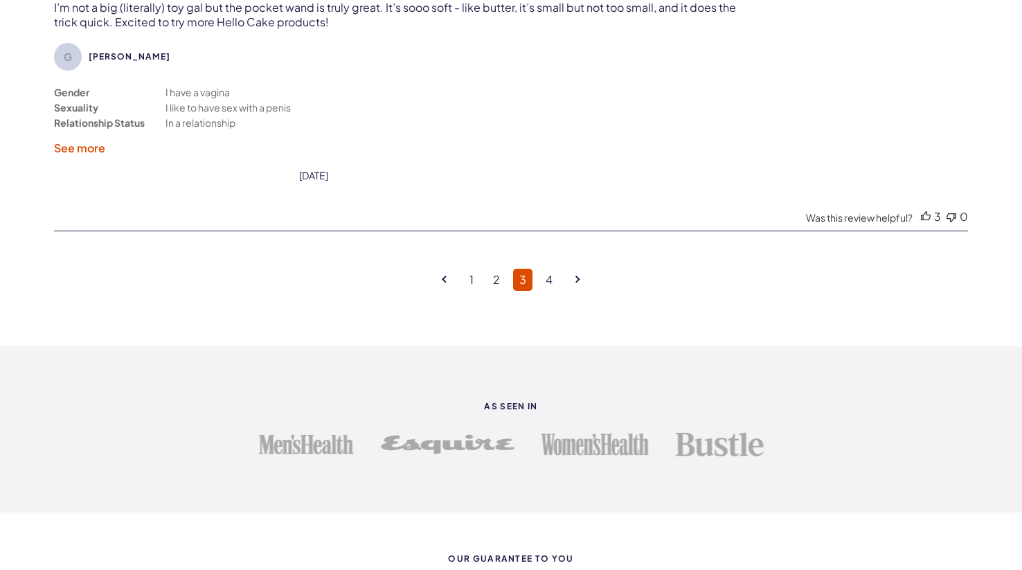
click at [543, 265] on div "1 2 3 4" at bounding box center [511, 279] width 158 height 29
click at [543, 269] on link "4" at bounding box center [548, 280] width 19 height 22
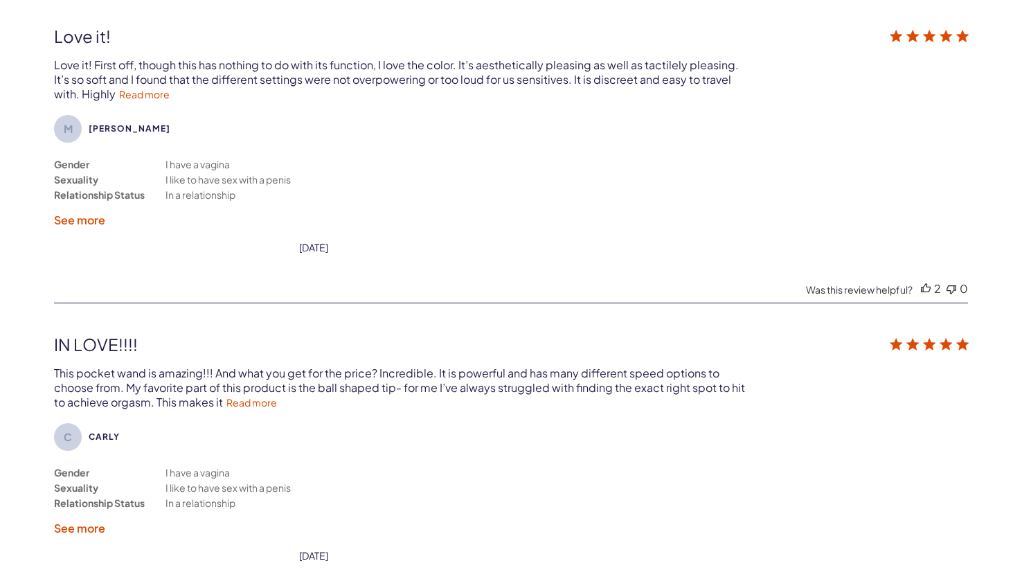
scroll to position [2523, 0]
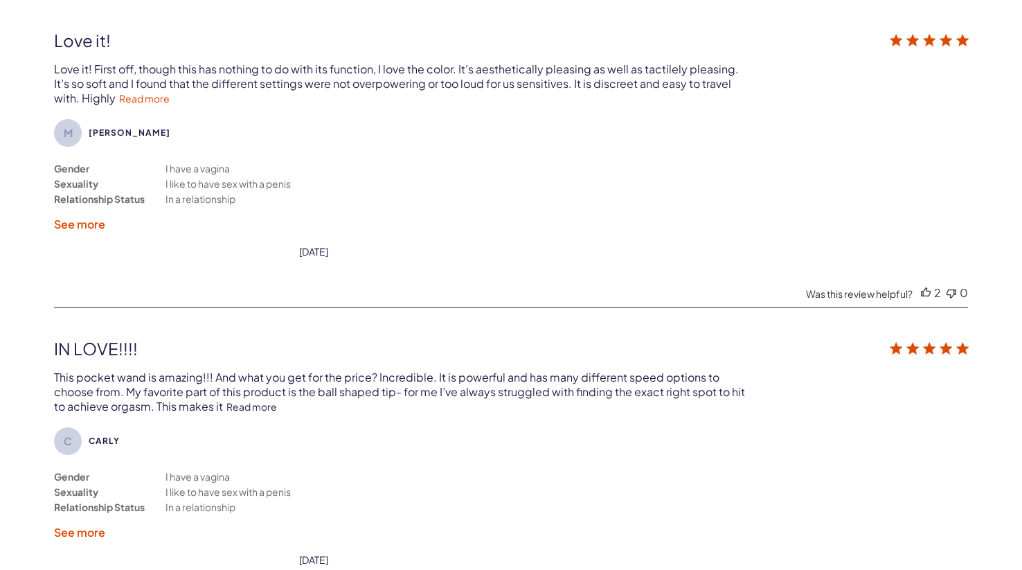
click at [245, 404] on link "Read more" at bounding box center [251, 406] width 51 height 12
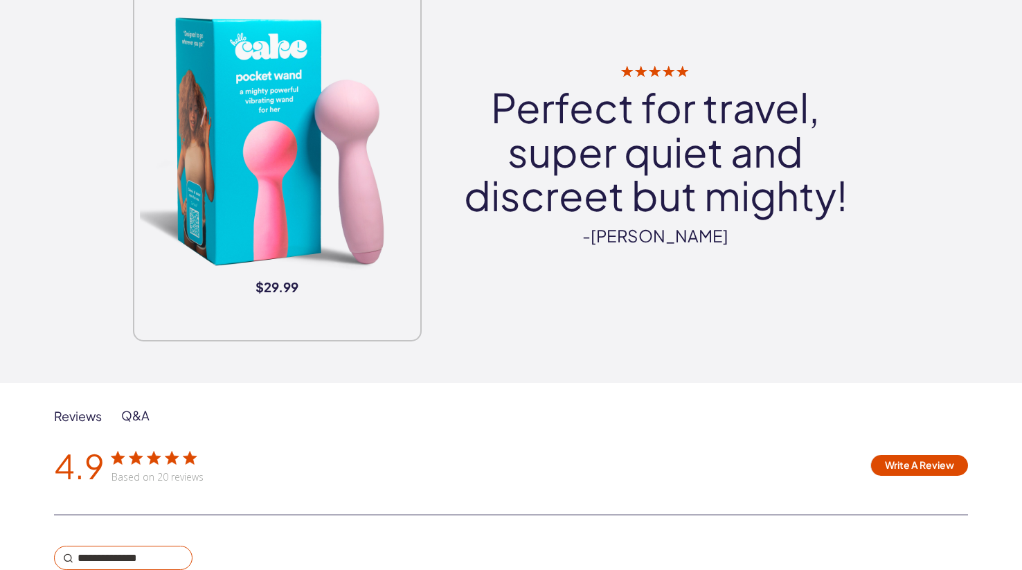
scroll to position [1820, 0]
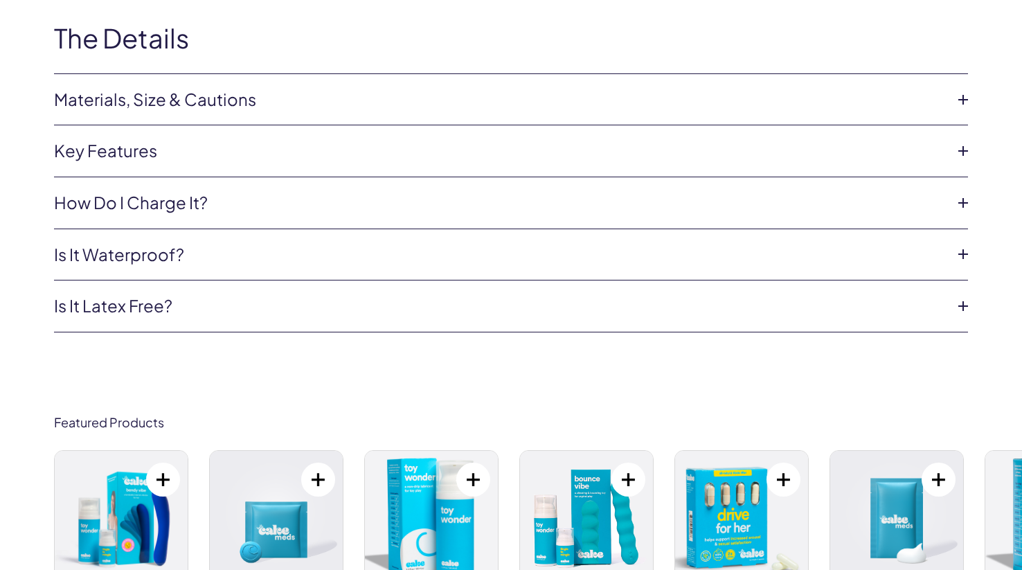
scroll to position [2523, 0]
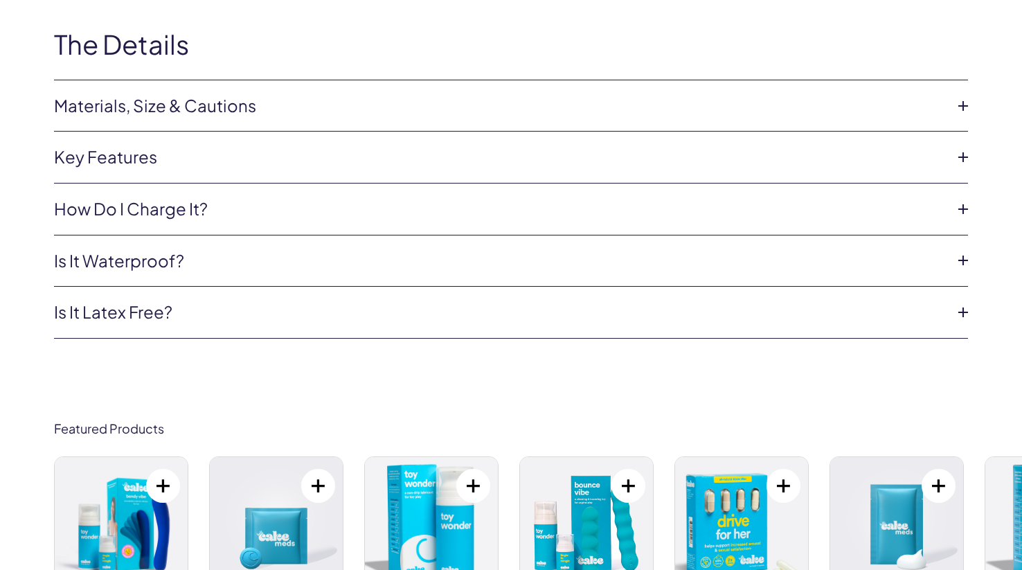
click at [337, 106] on link "Materials, Size & Cautions" at bounding box center [500, 106] width 892 height 24
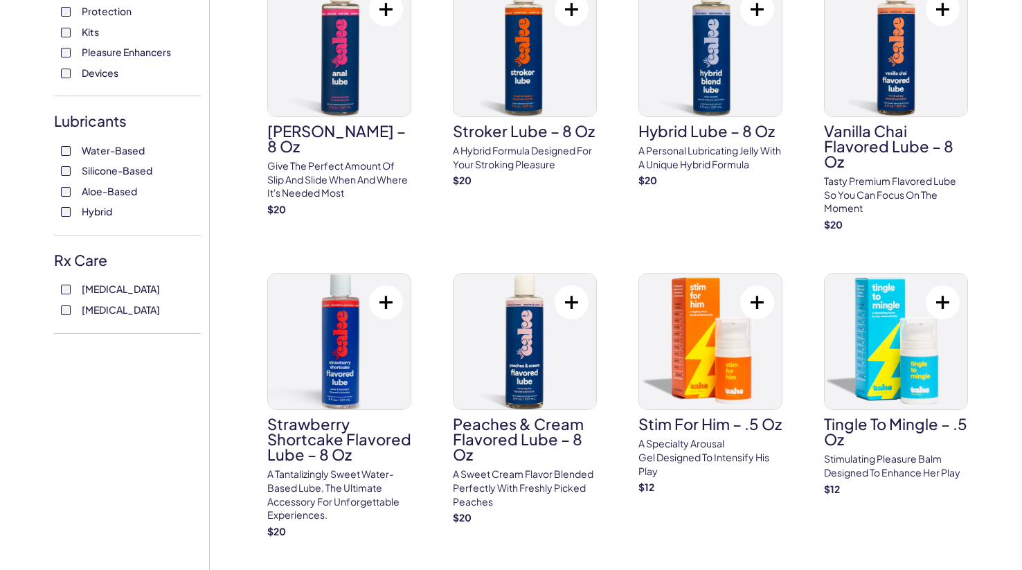
scroll to position [439, 0]
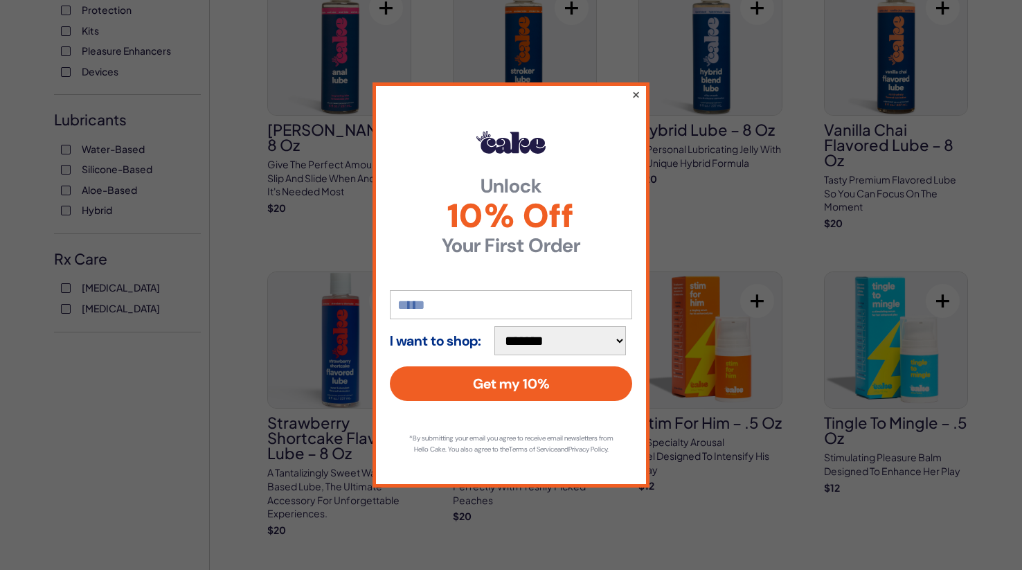
click at [634, 93] on button "×" at bounding box center [635, 94] width 9 height 17
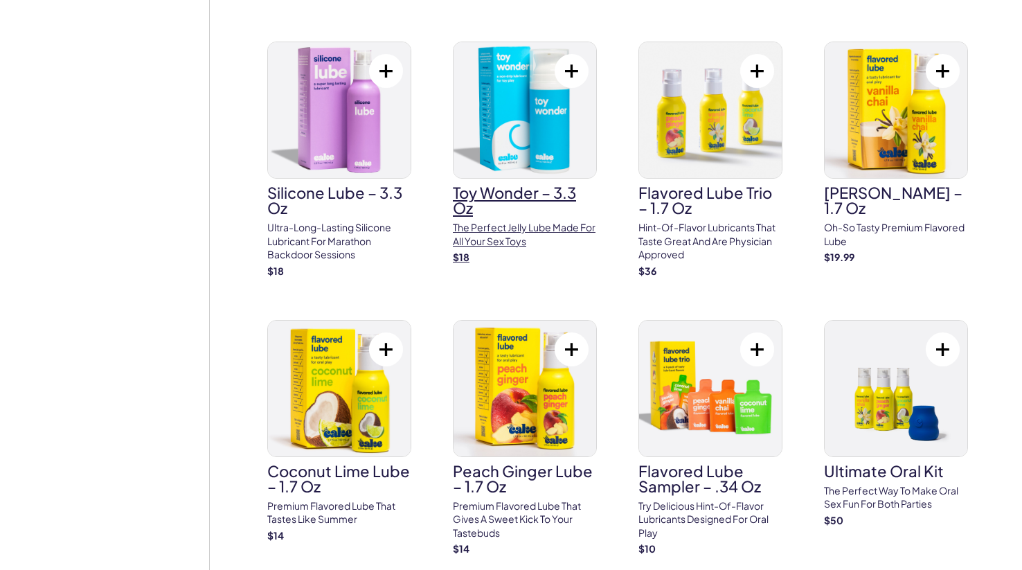
scroll to position [1250, 0]
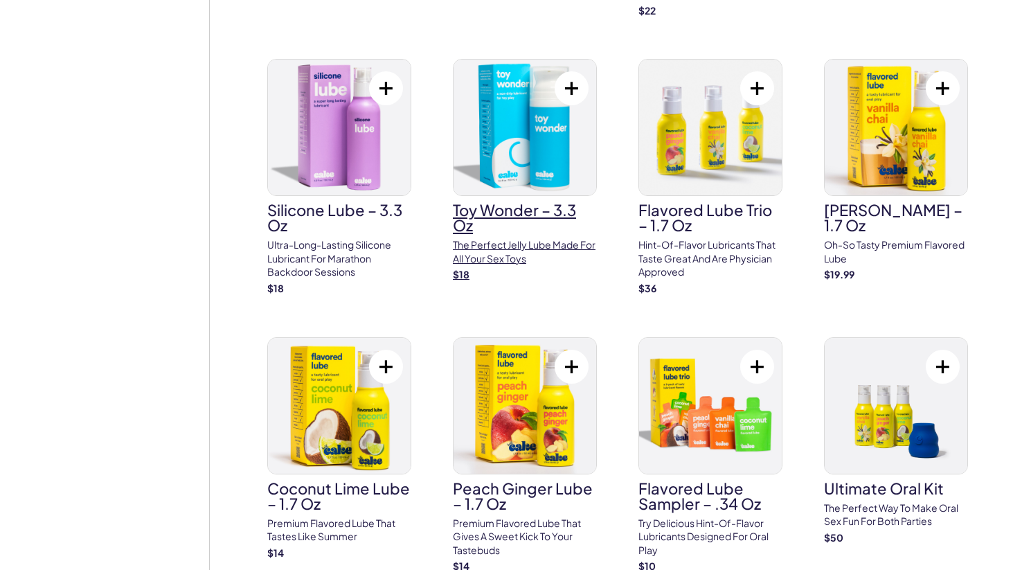
click at [509, 100] on img at bounding box center [524, 128] width 143 height 136
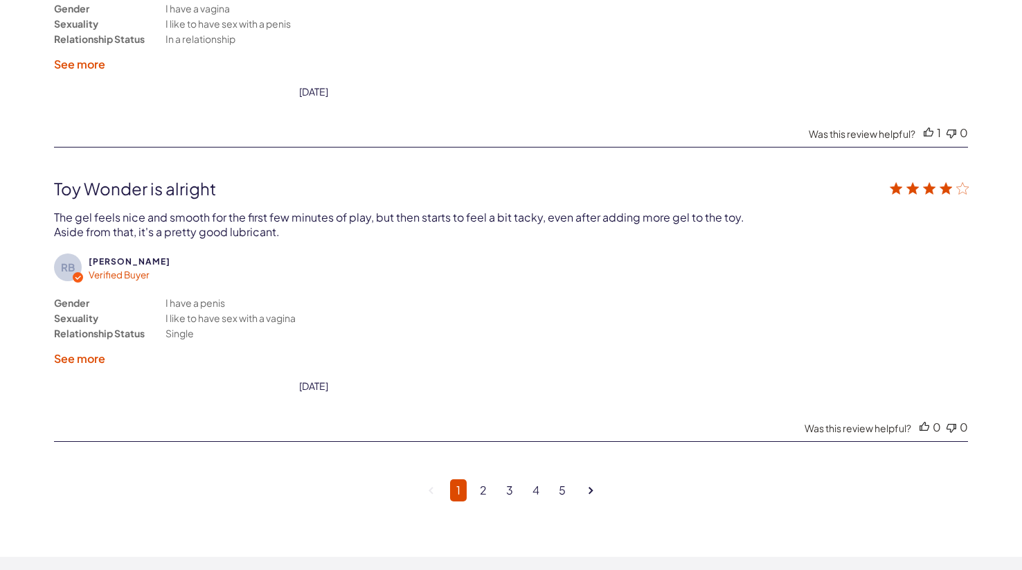
scroll to position [3625, 0]
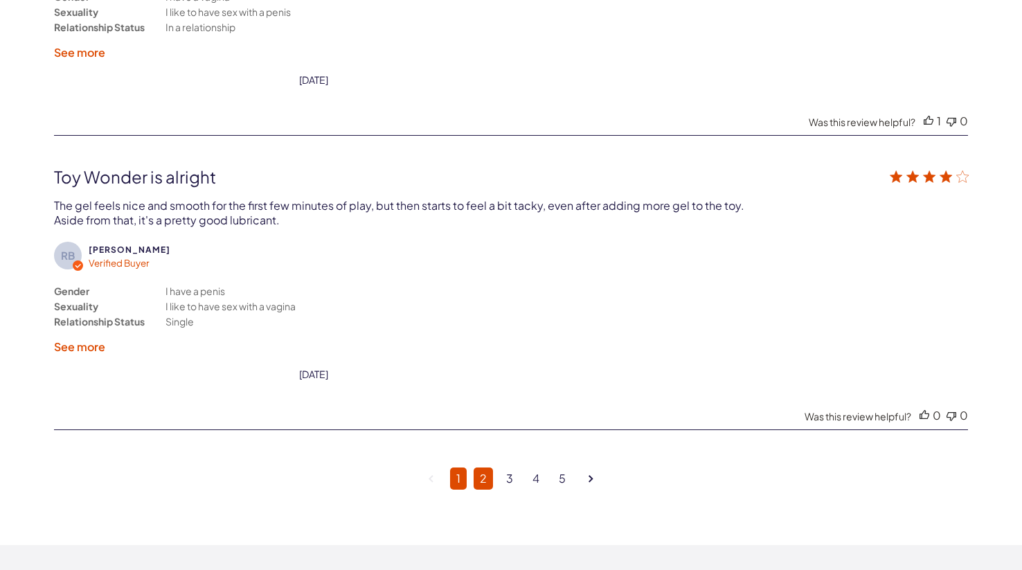
click at [484, 467] on link "2" at bounding box center [483, 478] width 19 height 22
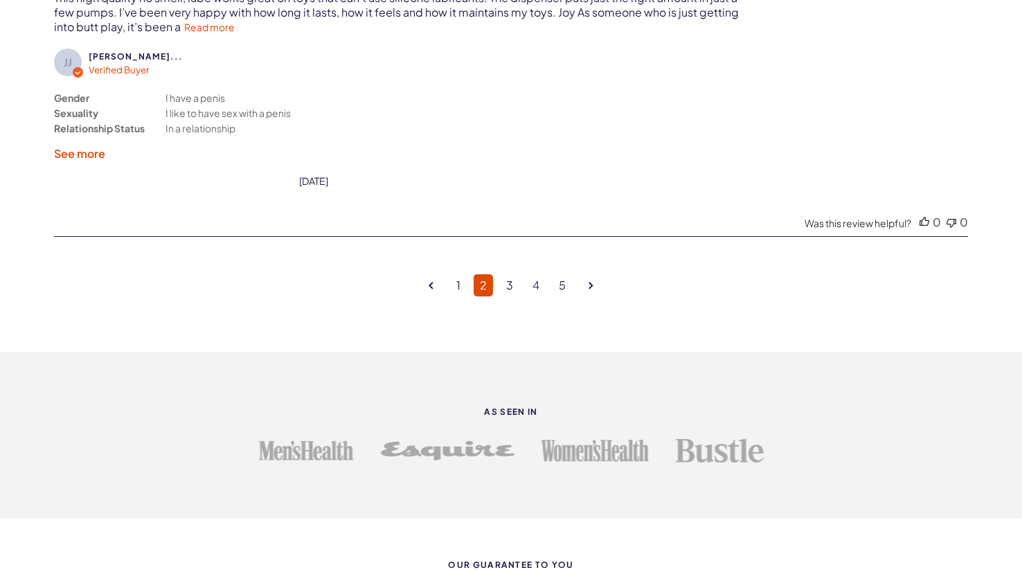
scroll to position [3934, 0]
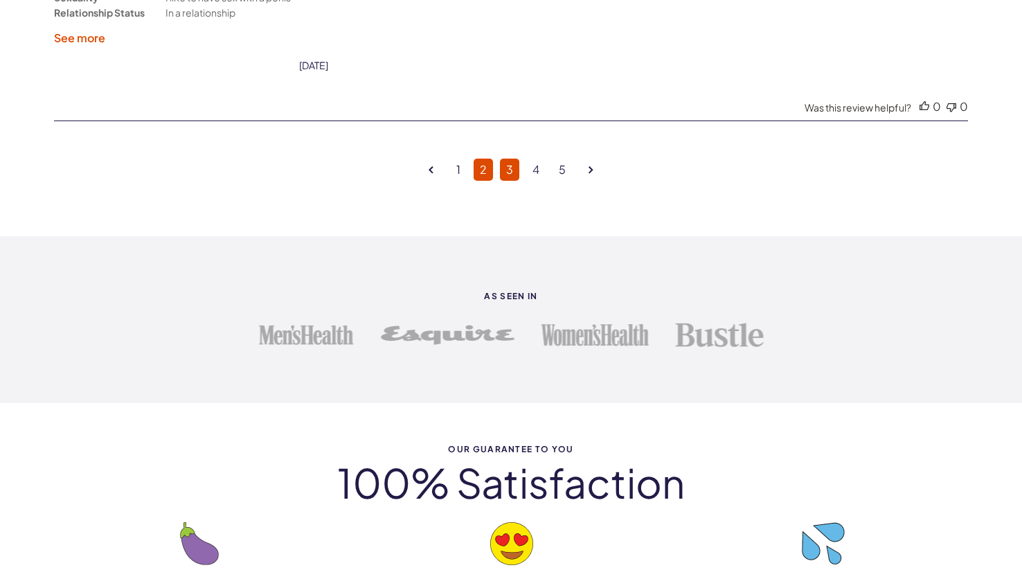
click at [506, 159] on link "3" at bounding box center [509, 170] width 19 height 22
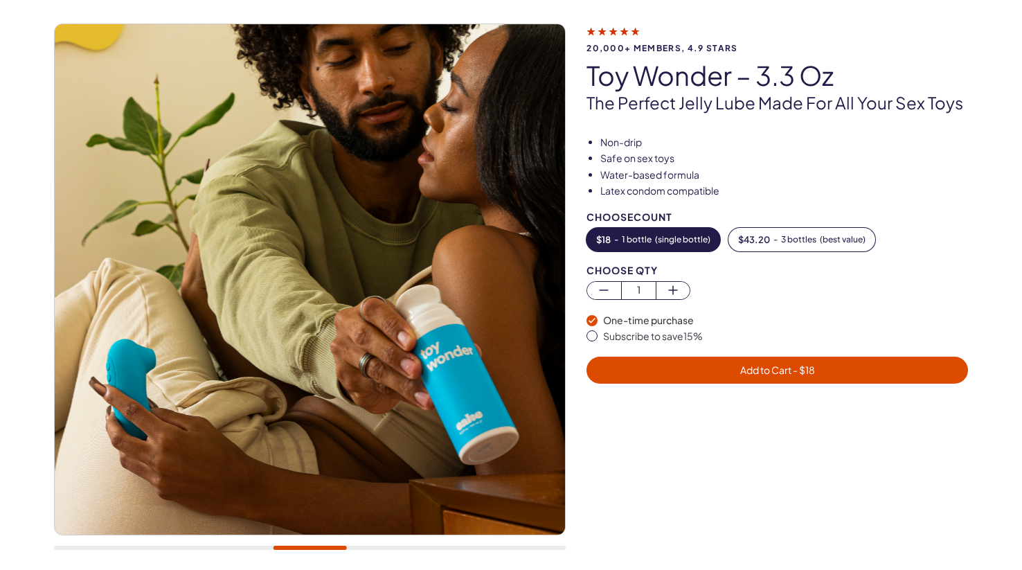
scroll to position [79, 0]
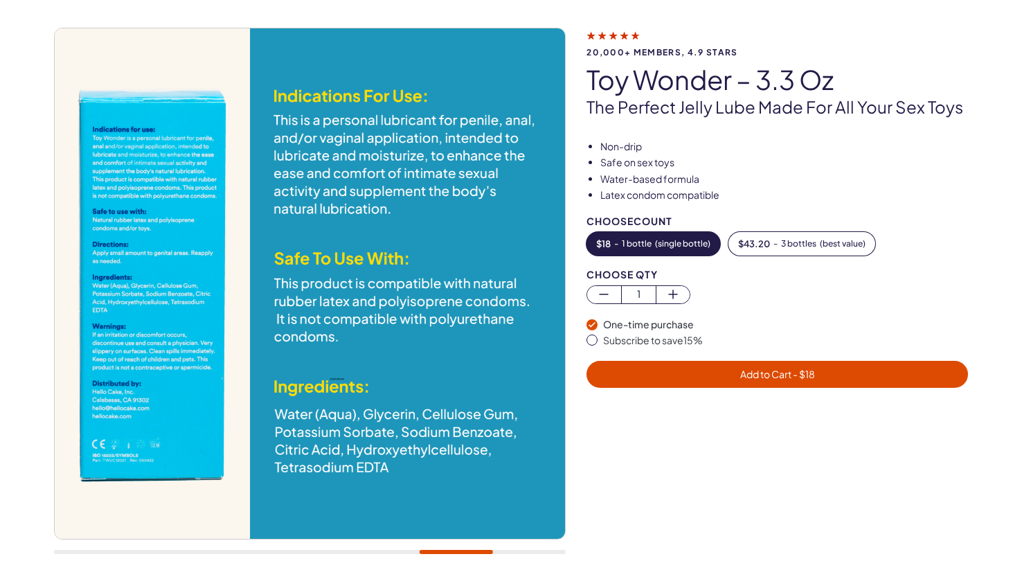
click at [722, 375] on span "Add to Cart - $ 18" at bounding box center [777, 374] width 365 height 16
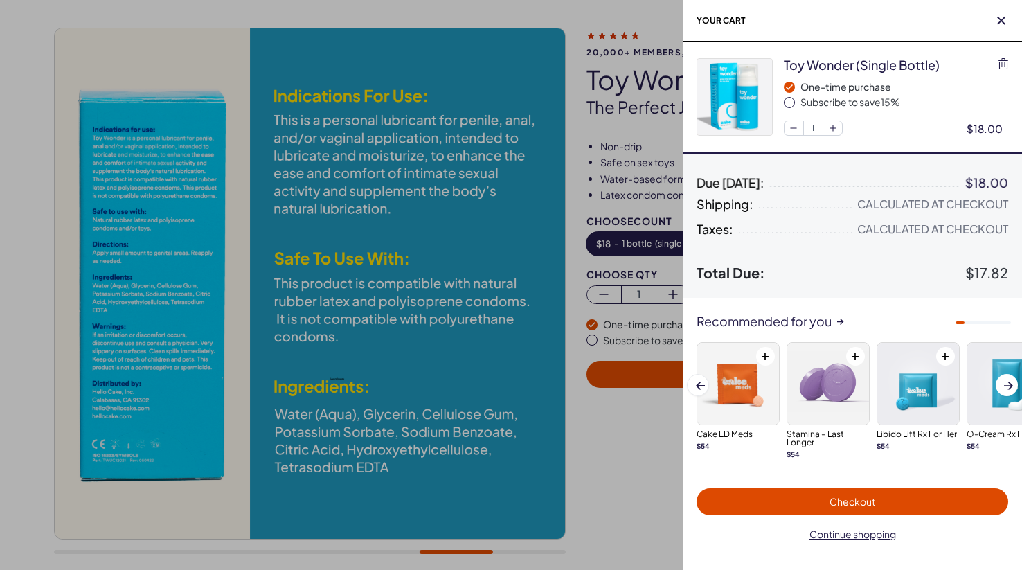
scroll to position [0, 0]
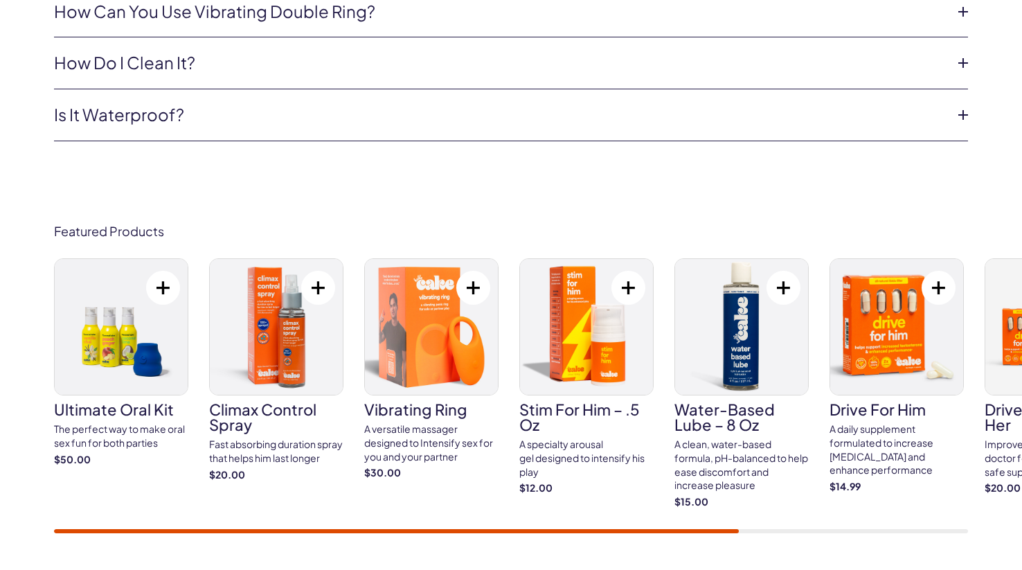
scroll to position [4922, 0]
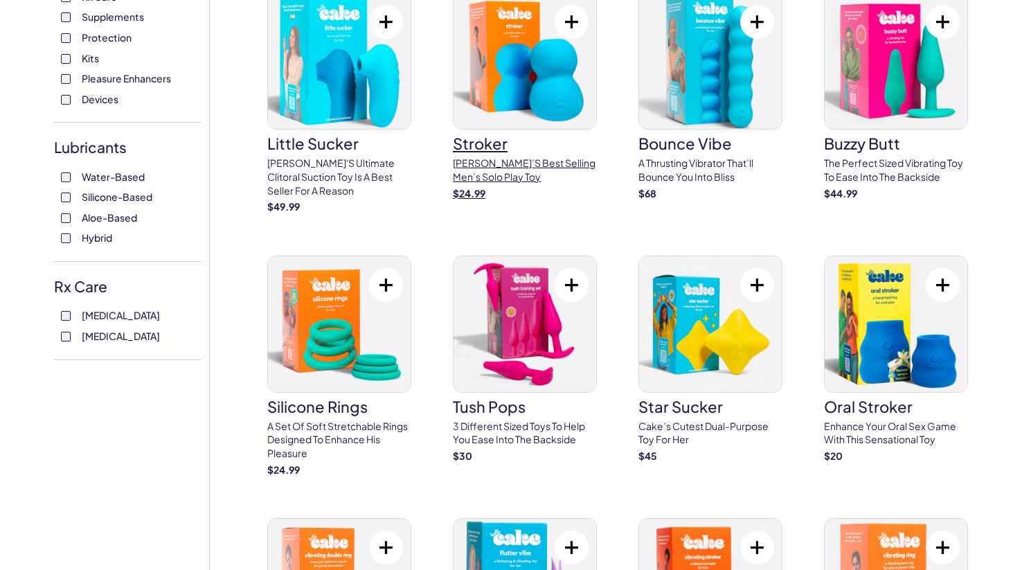
scroll to position [413, 0]
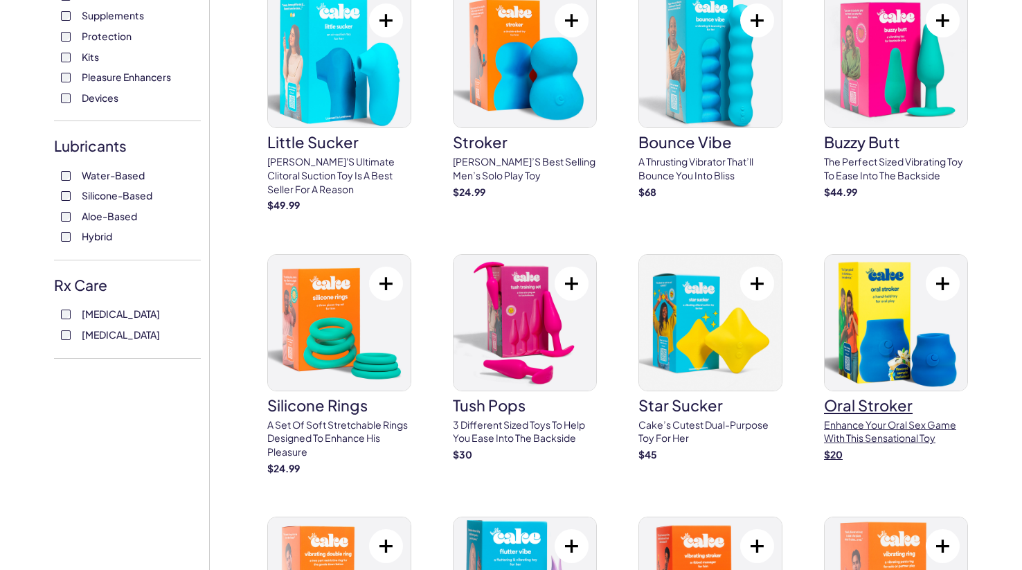
click at [883, 322] on img at bounding box center [895, 323] width 143 height 136
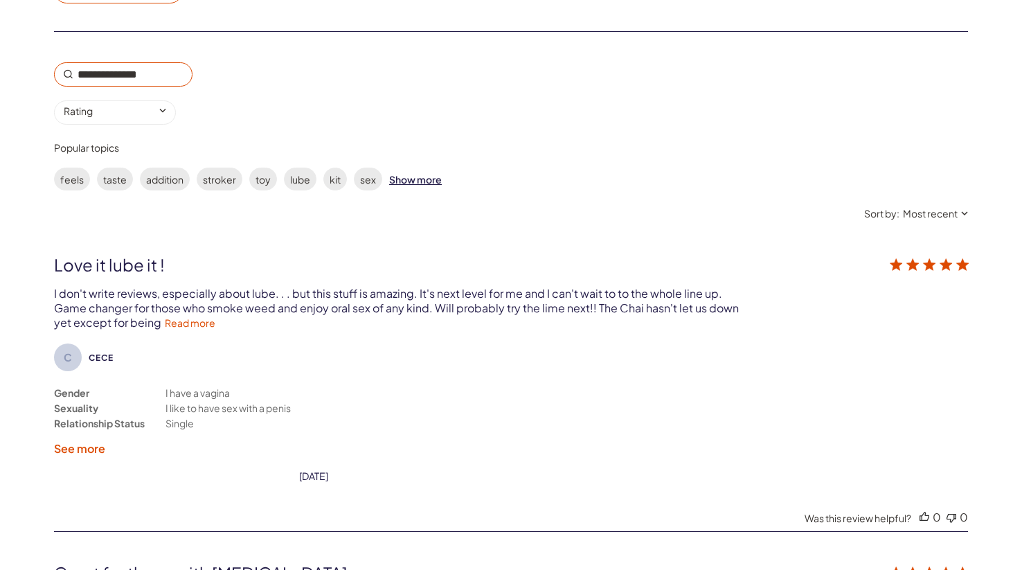
scroll to position [2368, 0]
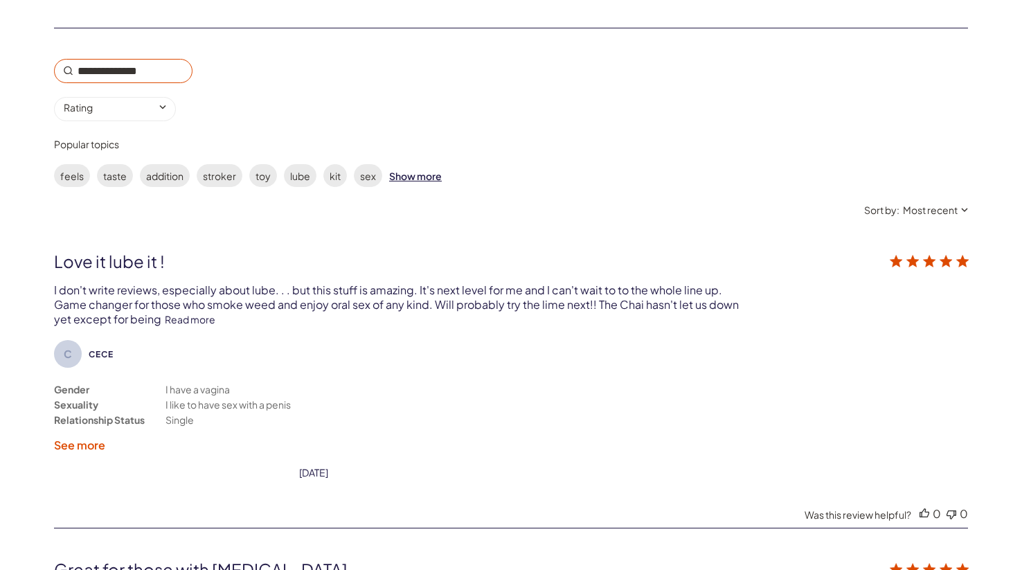
click at [166, 319] on link "Read more" at bounding box center [190, 319] width 51 height 12
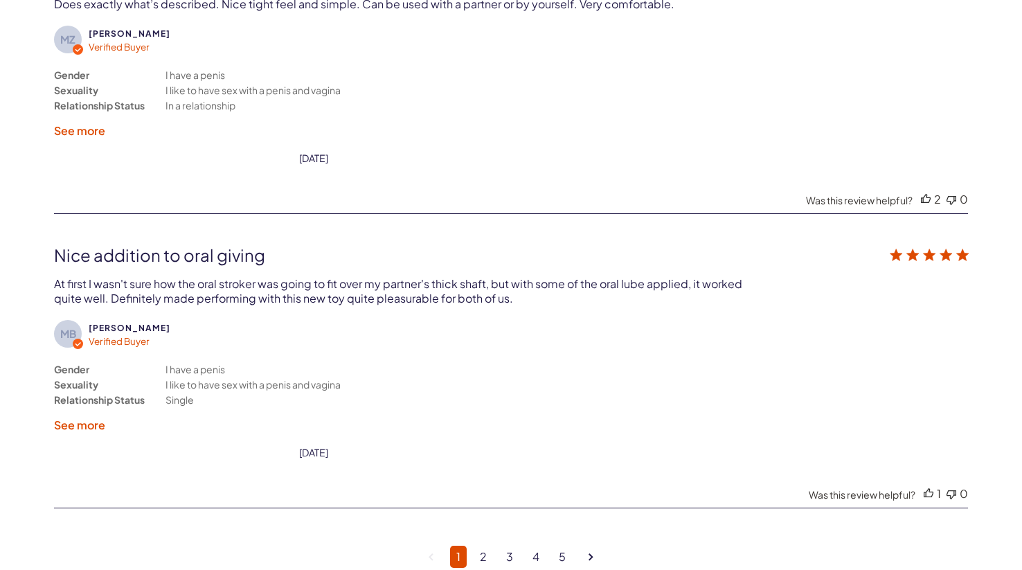
scroll to position [3565, 0]
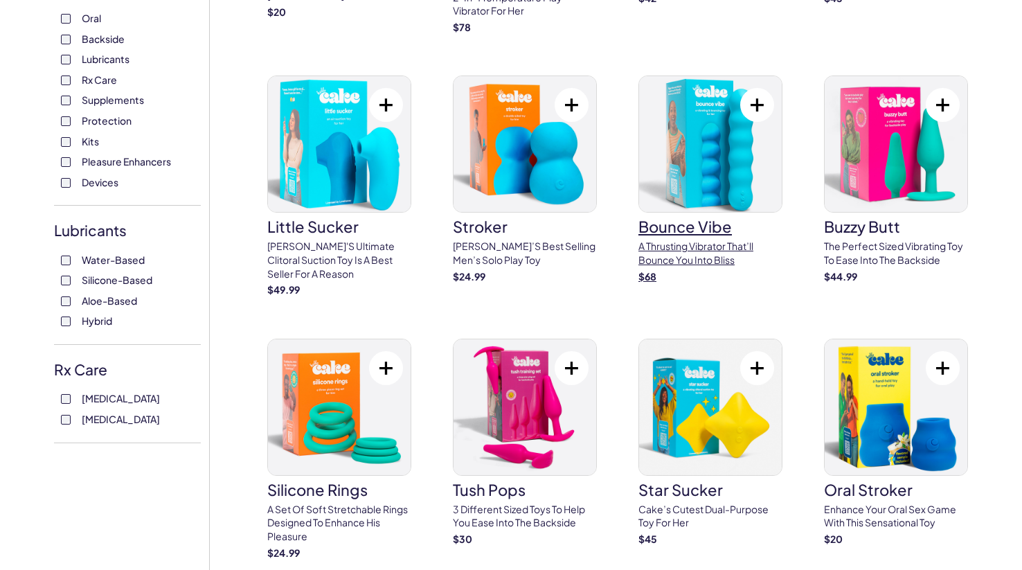
scroll to position [332, 0]
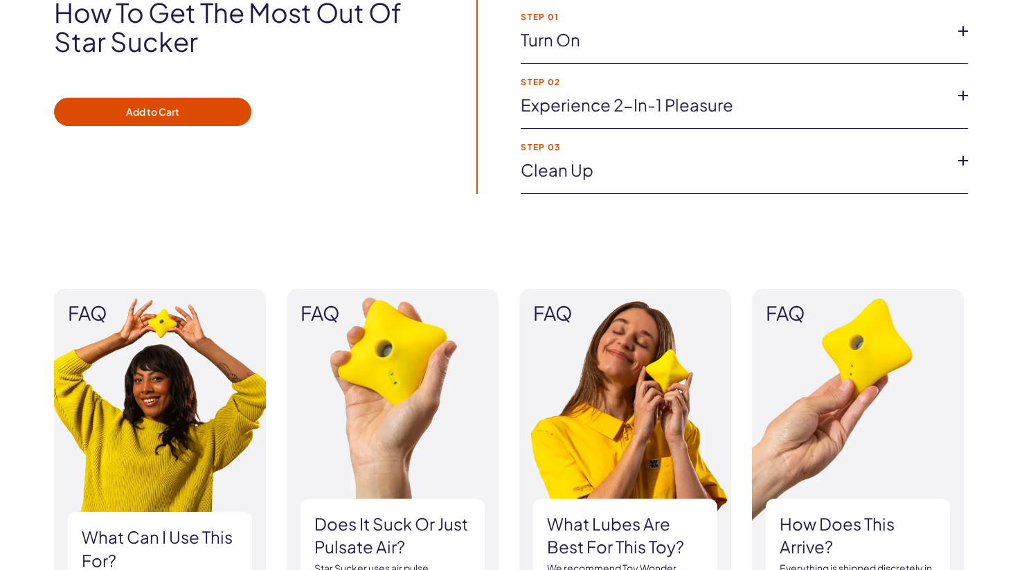
scroll to position [1074, 0]
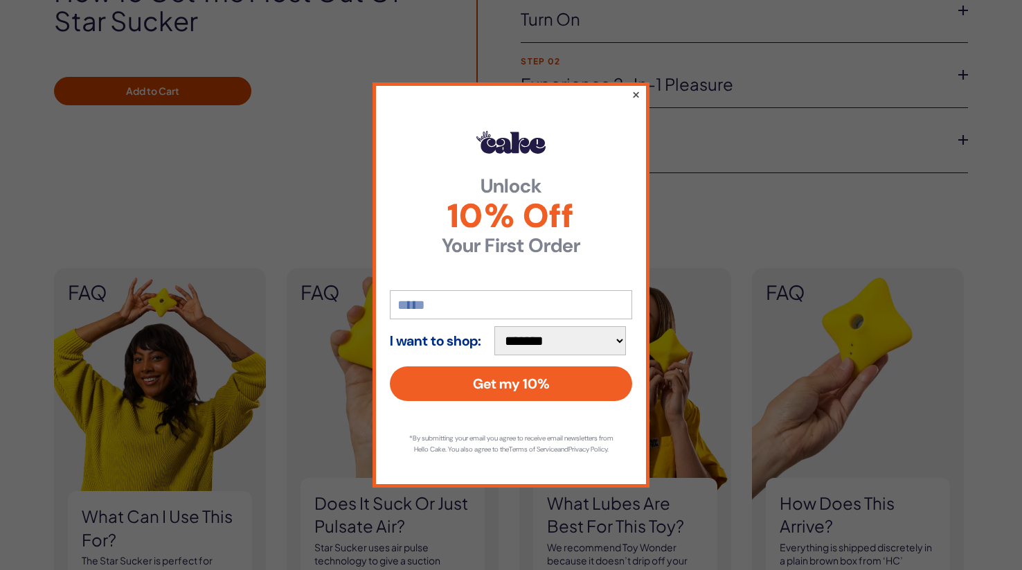
click at [634, 91] on button "×" at bounding box center [635, 94] width 9 height 17
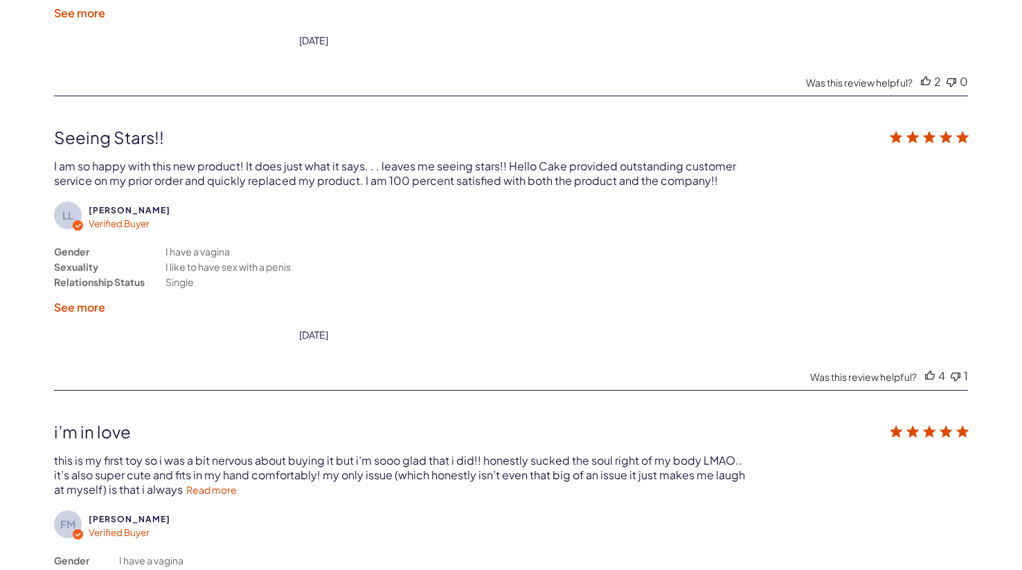
scroll to position [3049, 0]
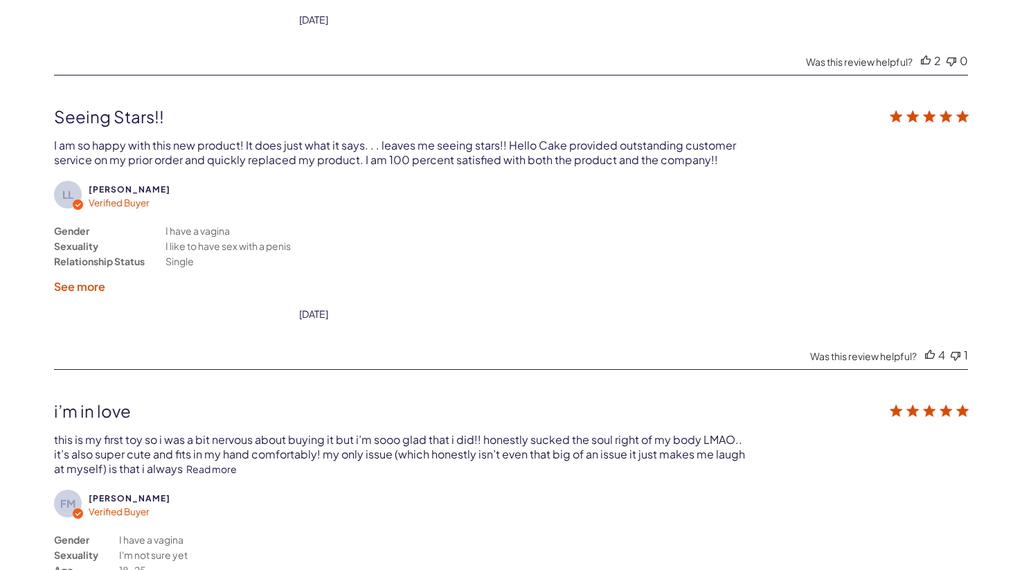
click at [216, 462] on link "Read more" at bounding box center [211, 468] width 51 height 12
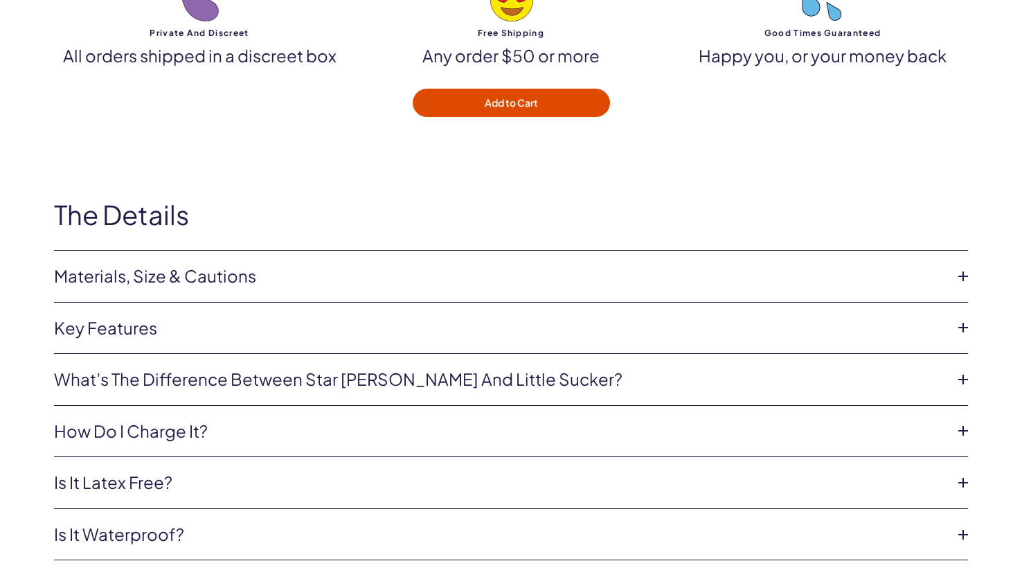
scroll to position [4501, 0]
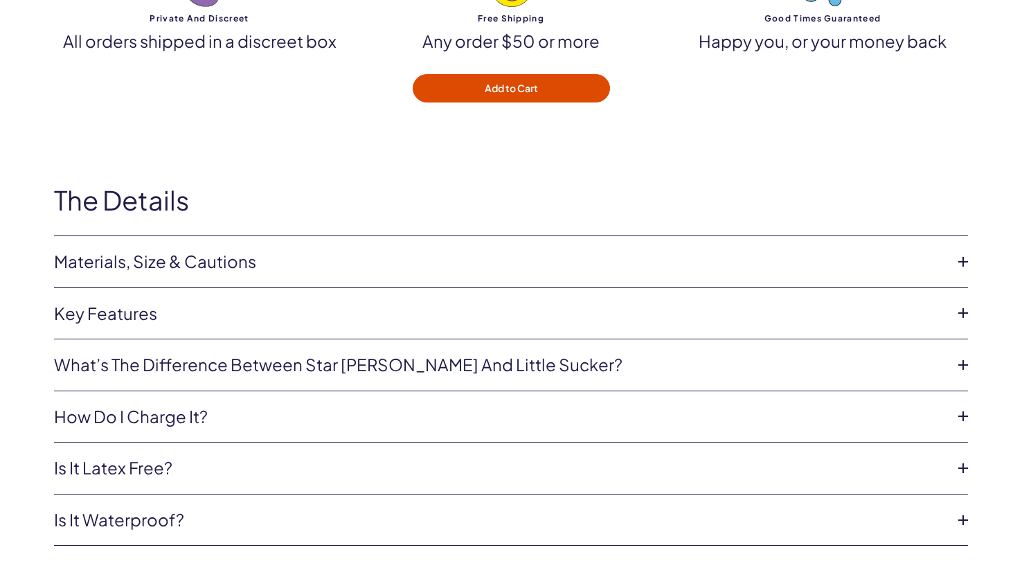
click at [354, 339] on li "What’s the difference between star sucker and little sucker? Star Sucker is bot…" at bounding box center [511, 365] width 914 height 52
click at [354, 305] on li "Key Features 10 suction modes and 10 vibration modes Patented suction technolog…" at bounding box center [511, 314] width 914 height 52
click at [267, 288] on li "Key Features 10 suction modes and 10 vibration modes Patented suction technolog…" at bounding box center [511, 314] width 914 height 52
click at [262, 302] on link "Key Features" at bounding box center [500, 314] width 892 height 24
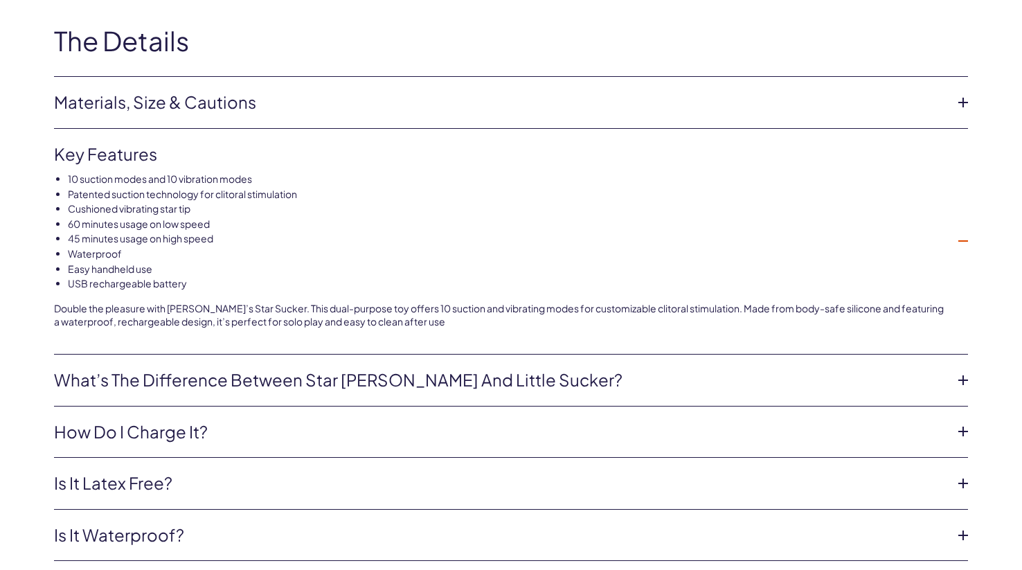
scroll to position [4663, 0]
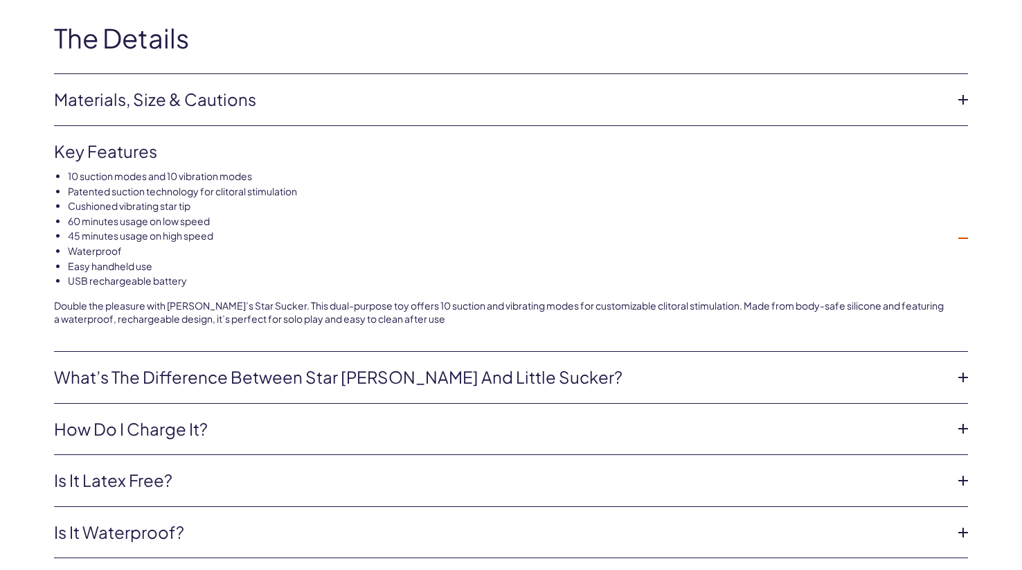
click at [357, 366] on link "What’s the difference between star sucker and little sucker?" at bounding box center [500, 378] width 892 height 24
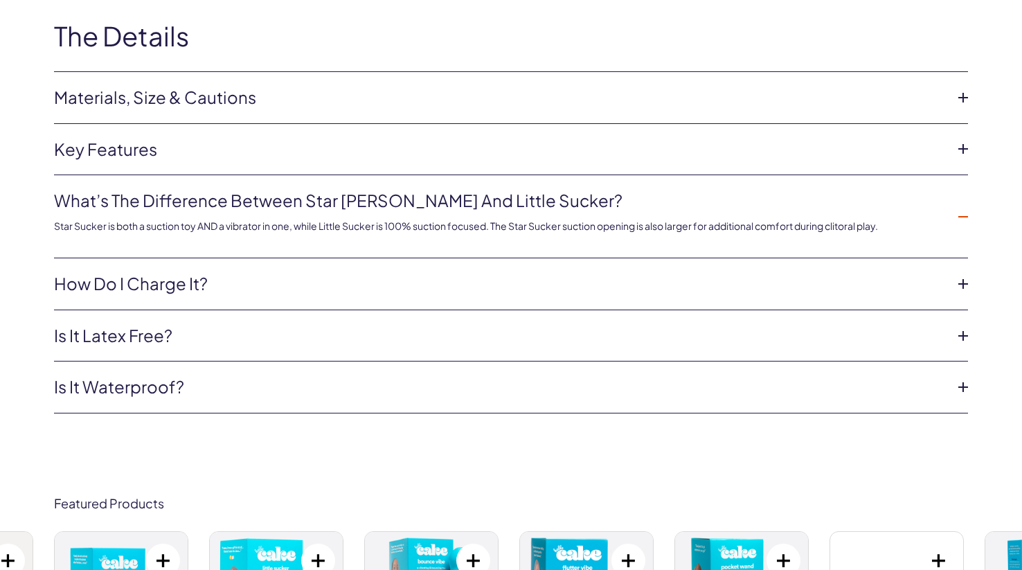
scroll to position [4648, 0]
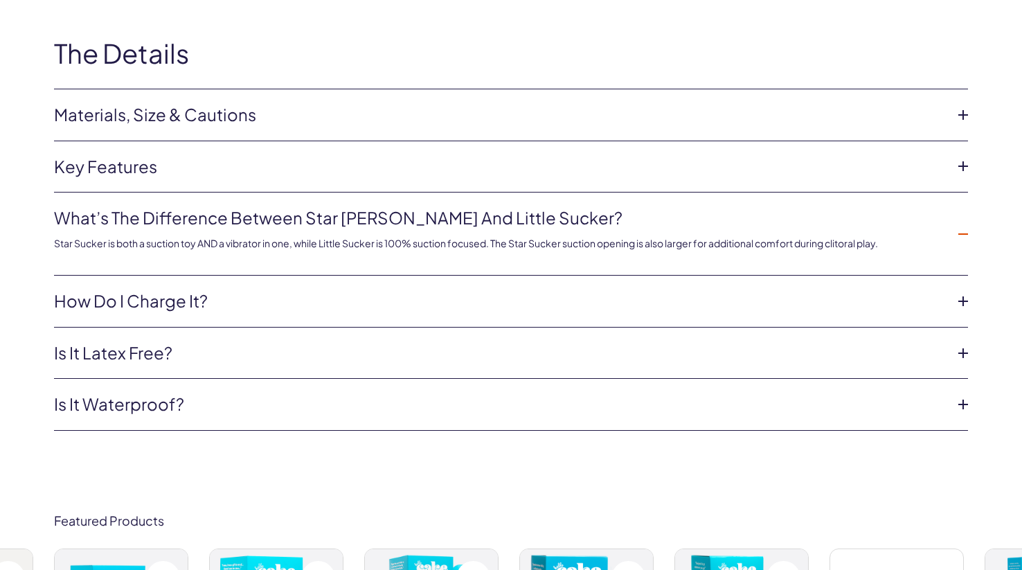
click at [278, 103] on link "Materials, Size & Cautions" at bounding box center [500, 115] width 892 height 24
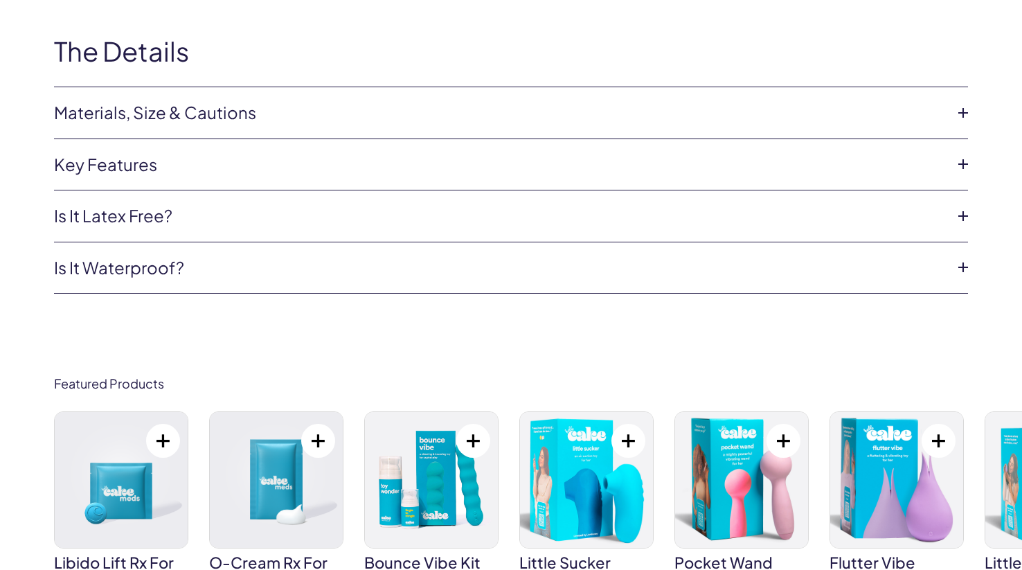
scroll to position [4446, 0]
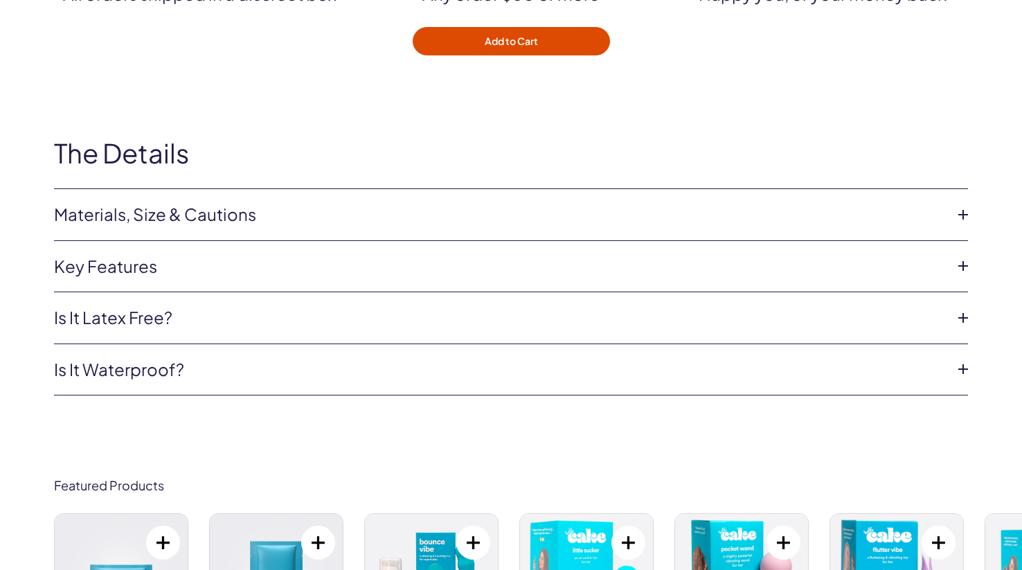
click at [412, 203] on link "Materials, Size & Cautions" at bounding box center [500, 215] width 892 height 24
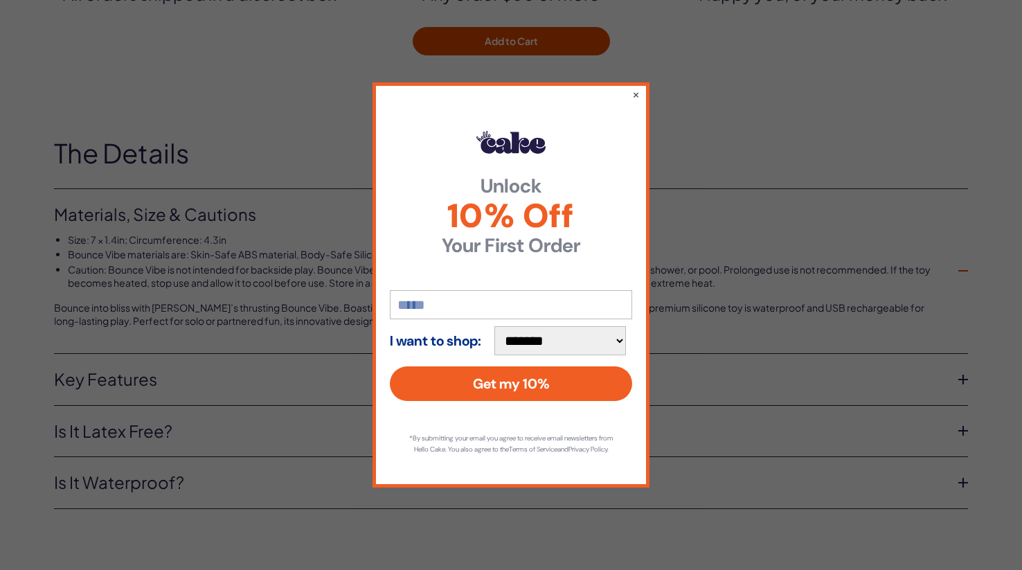
click at [631, 96] on div "**********" at bounding box center [510, 284] width 277 height 404
click at [633, 93] on button "×" at bounding box center [635, 94] width 9 height 17
